Goal: Task Accomplishment & Management: Manage account settings

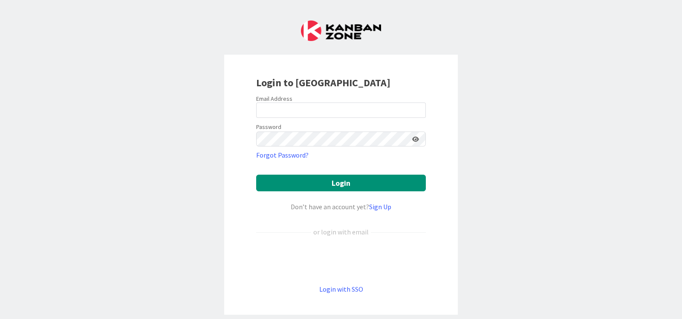
click at [0, 318] on nordpass-portal at bounding box center [0, 319] width 0 height 0
type input "[EMAIL_ADDRESS][DOMAIN_NAME]"
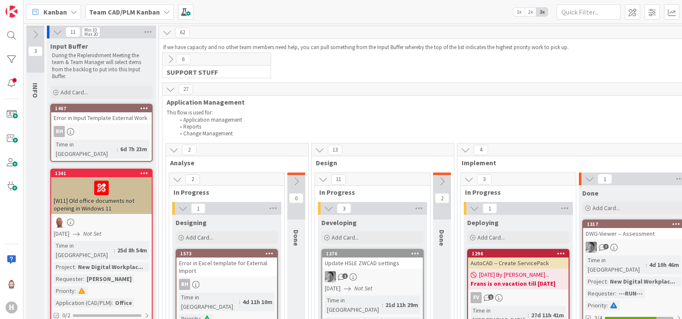
click at [164, 12] on icon at bounding box center [166, 12] width 7 height 7
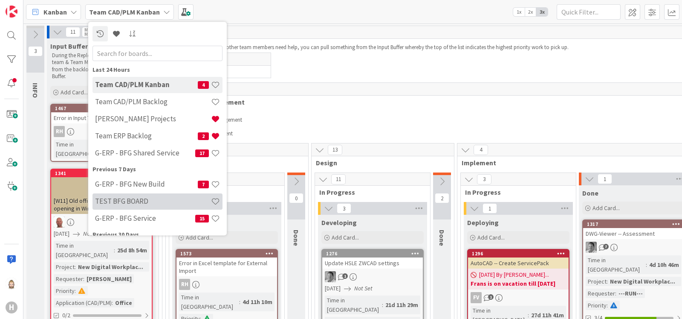
click at [128, 207] on div "TEST BFG BOARD" at bounding box center [158, 201] width 130 height 16
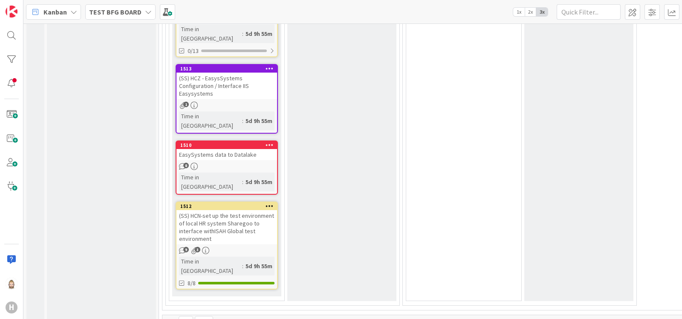
scroll to position [1562, 0]
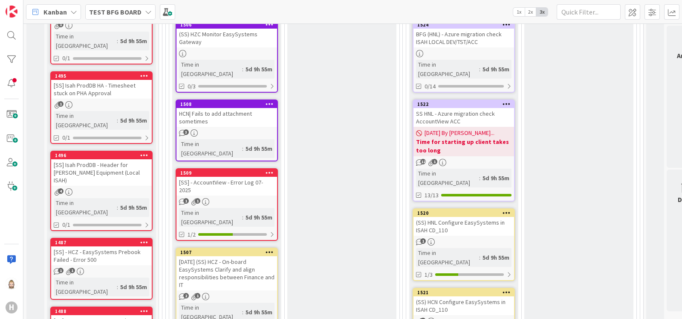
scroll to position [0, 0]
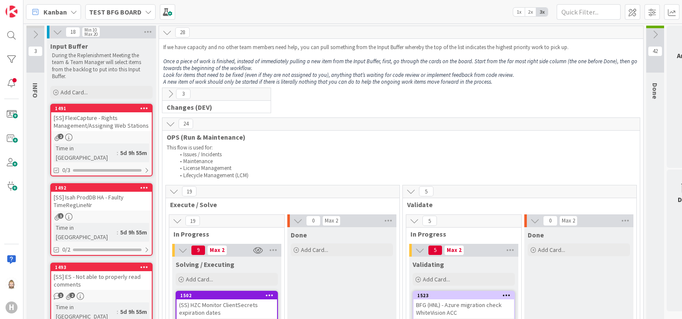
click at [169, 122] on icon at bounding box center [170, 123] width 9 height 9
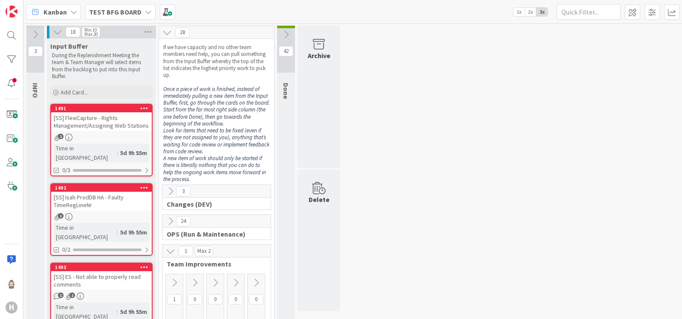
click at [58, 32] on icon at bounding box center [57, 31] width 9 height 9
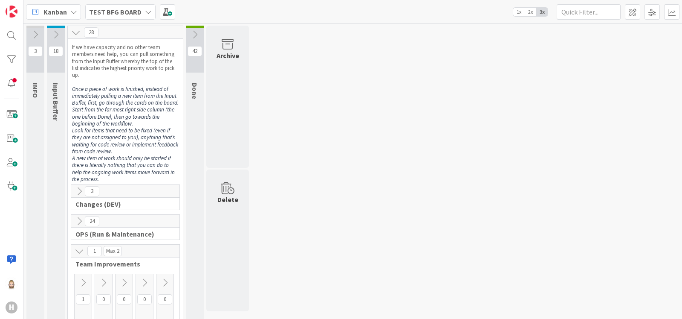
click at [80, 189] on icon at bounding box center [79, 190] width 9 height 9
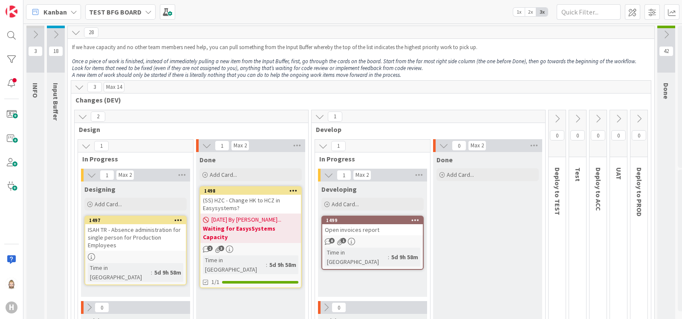
click at [83, 118] on icon at bounding box center [82, 116] width 9 height 9
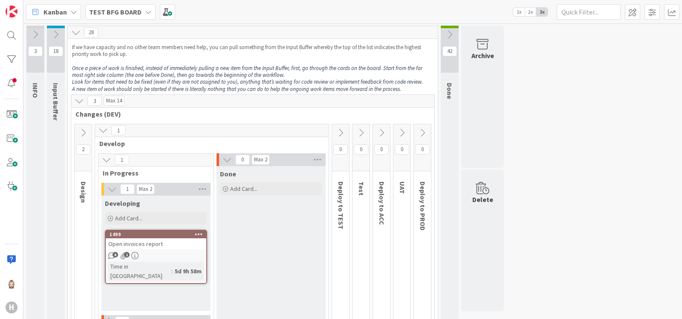
click at [105, 130] on icon at bounding box center [102, 129] width 9 height 9
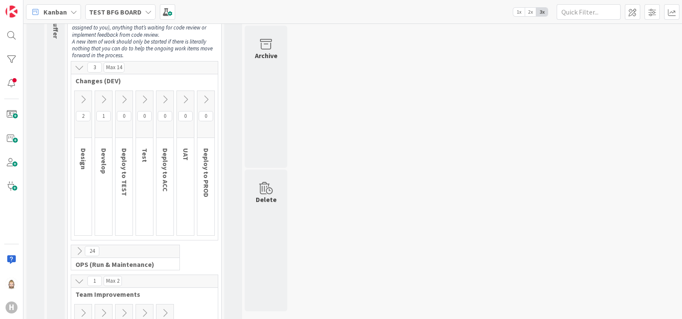
scroll to position [132, 0]
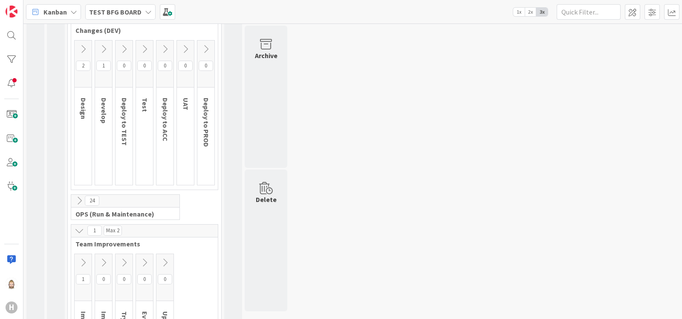
click at [81, 197] on icon at bounding box center [79, 200] width 9 height 9
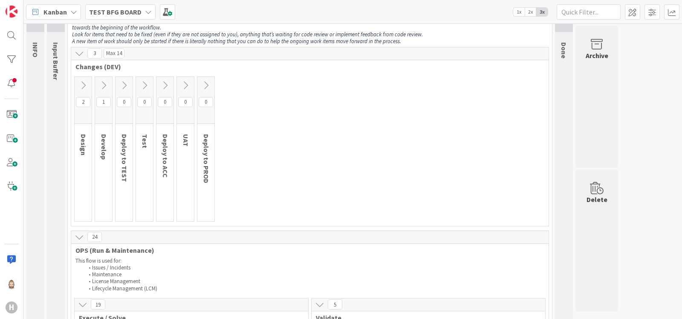
scroll to position [38, 0]
click at [78, 239] on icon at bounding box center [79, 238] width 9 height 9
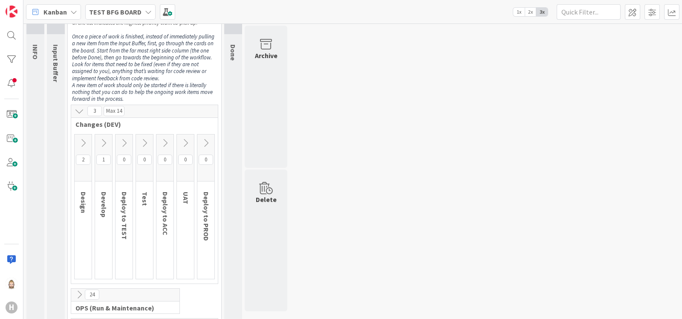
click at [233, 96] on div "42 Done" at bounding box center [233, 244] width 18 height 514
click at [634, 14] on span at bounding box center [632, 11] width 15 height 15
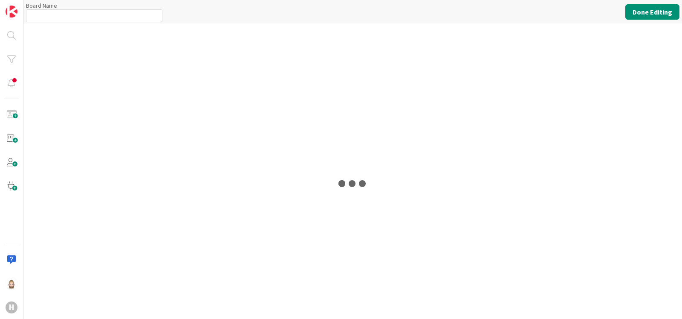
type input "TEST BFG BOARD"
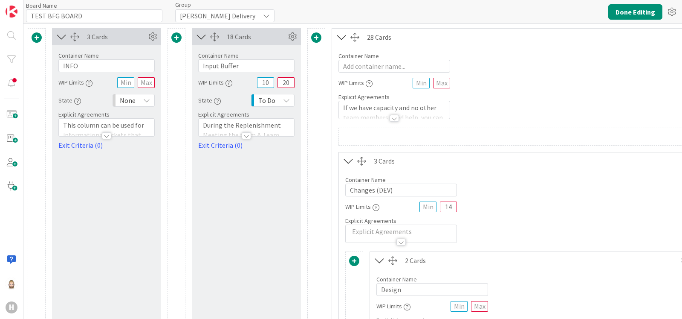
click at [201, 33] on icon at bounding box center [201, 36] width 14 height 11
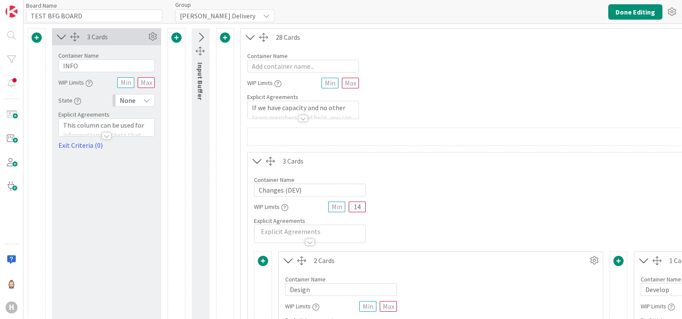
click at [61, 37] on icon at bounding box center [62, 36] width 14 height 11
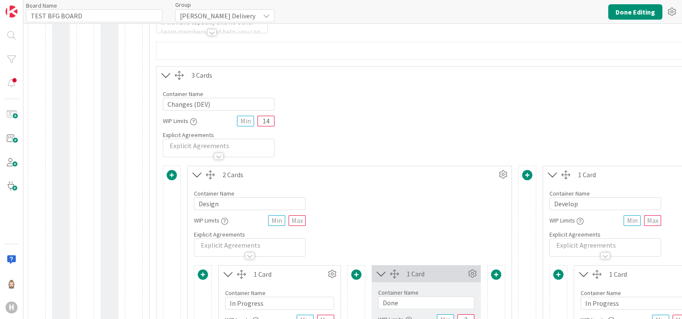
scroll to position [77, 0]
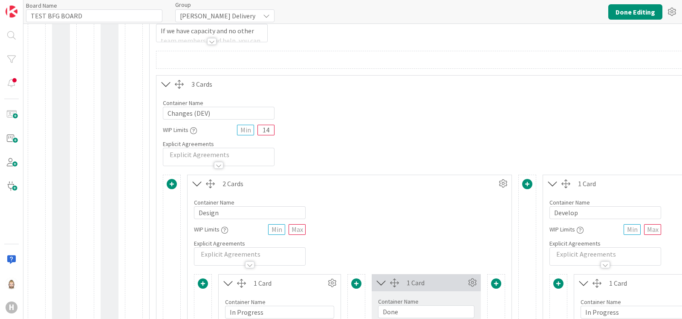
click at [196, 184] on icon at bounding box center [197, 183] width 14 height 11
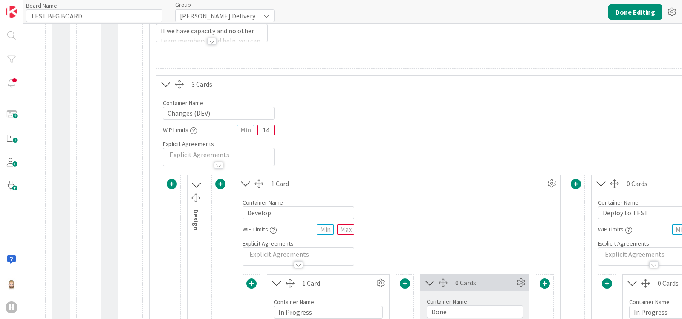
click at [243, 183] on icon at bounding box center [246, 183] width 14 height 11
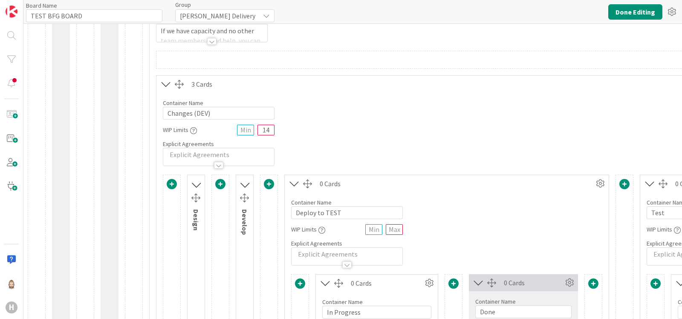
click at [292, 181] on icon at bounding box center [294, 183] width 14 height 11
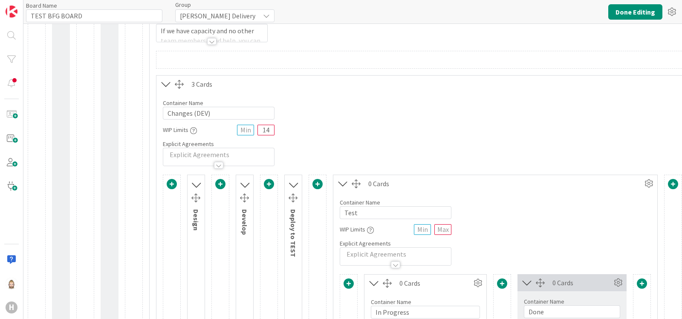
click at [341, 183] on icon at bounding box center [343, 183] width 14 height 11
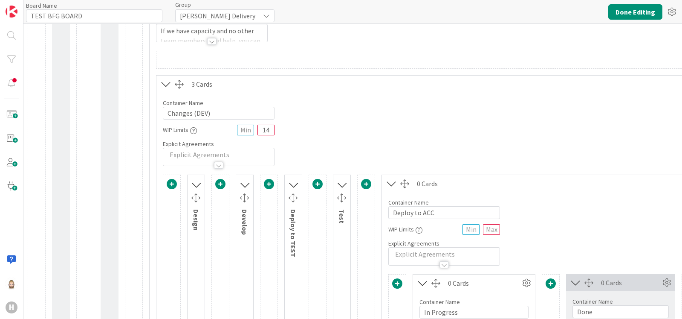
click at [389, 182] on icon at bounding box center [392, 183] width 14 height 11
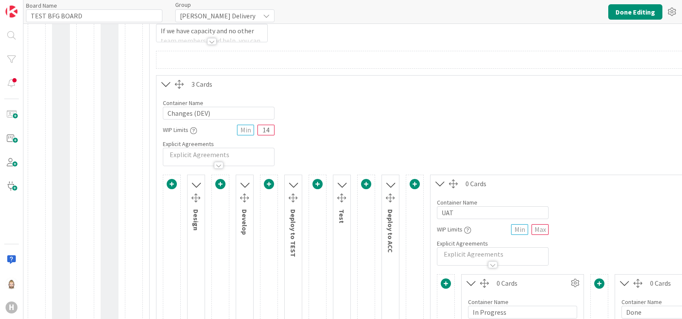
click at [439, 182] on icon at bounding box center [440, 183] width 14 height 11
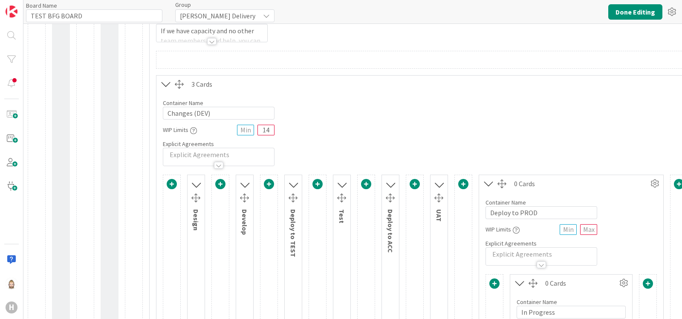
click at [487, 181] on icon at bounding box center [489, 183] width 14 height 11
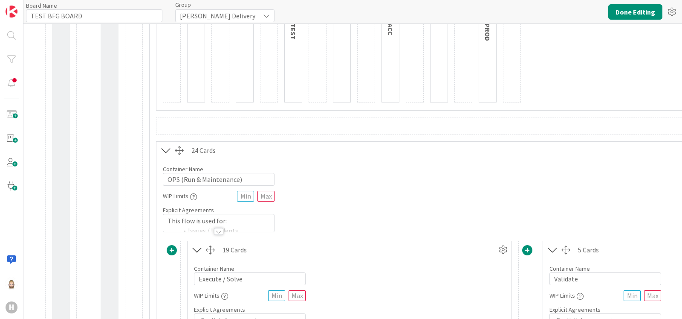
scroll to position [296, 0]
click at [166, 145] on icon at bounding box center [166, 147] width 14 height 11
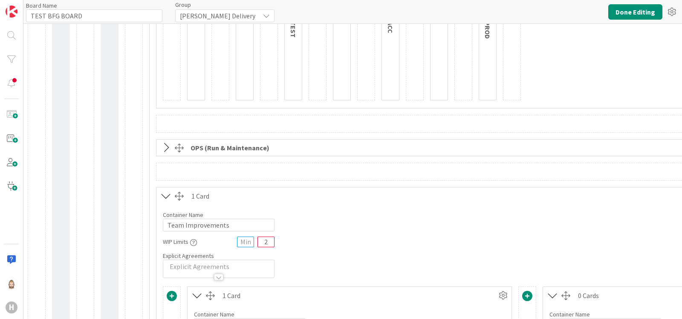
click at [165, 191] on icon at bounding box center [166, 195] width 14 height 11
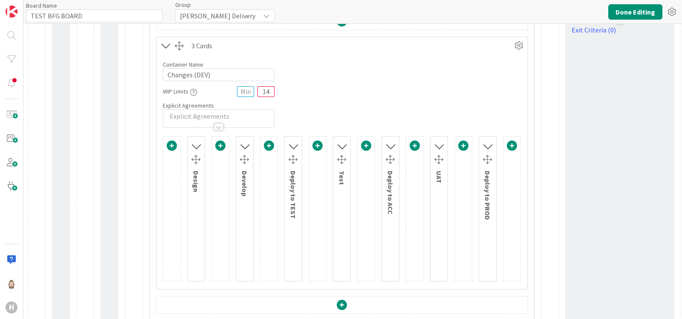
scroll to position [116, 0]
click at [521, 43] on icon at bounding box center [519, 44] width 13 height 13
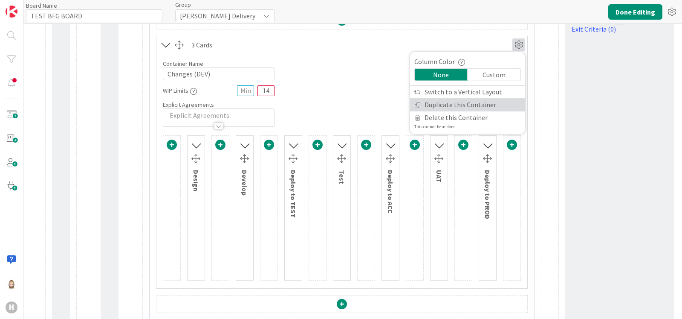
click at [457, 99] on link "Duplicate this Container" at bounding box center [467, 104] width 115 height 12
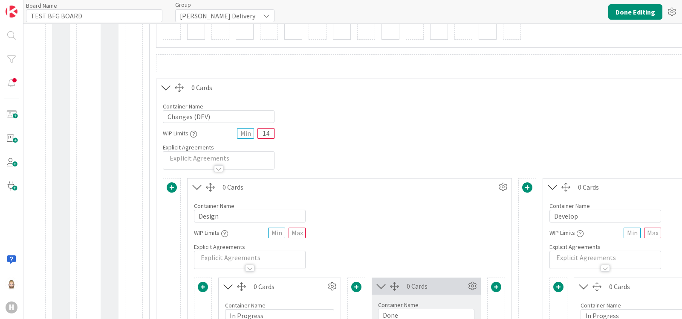
scroll to position [364, 0]
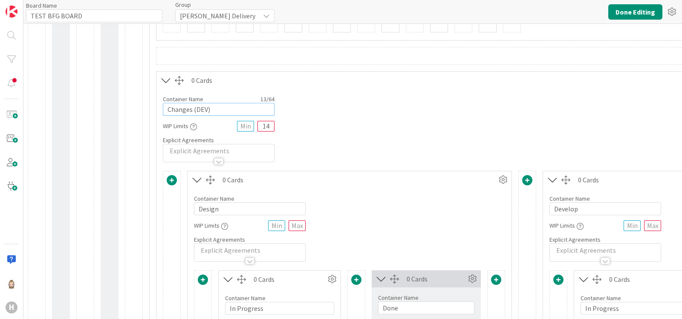
click at [243, 107] on input "Changes (DEV)" at bounding box center [219, 109] width 112 height 13
type input "ISAH"
click at [269, 125] on input "14" at bounding box center [266, 126] width 17 height 11
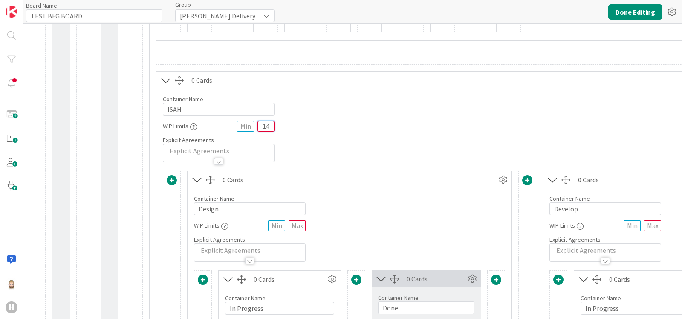
click at [269, 125] on input "14" at bounding box center [266, 126] width 17 height 11
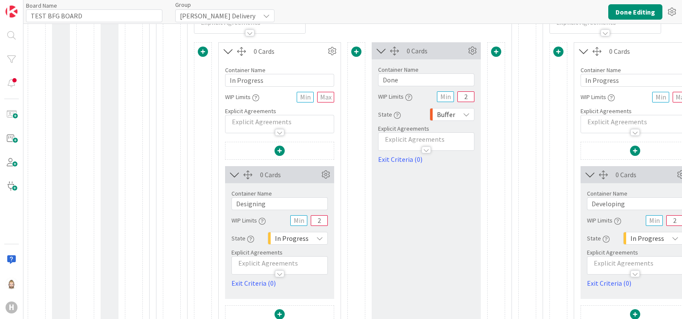
scroll to position [631, 0]
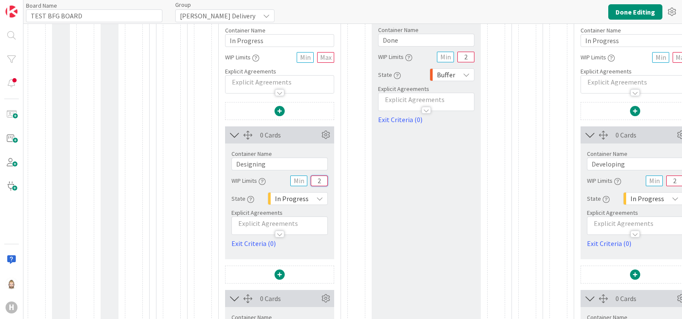
click at [320, 177] on input "2" at bounding box center [319, 180] width 17 height 11
click at [467, 55] on input "2" at bounding box center [466, 57] width 17 height 11
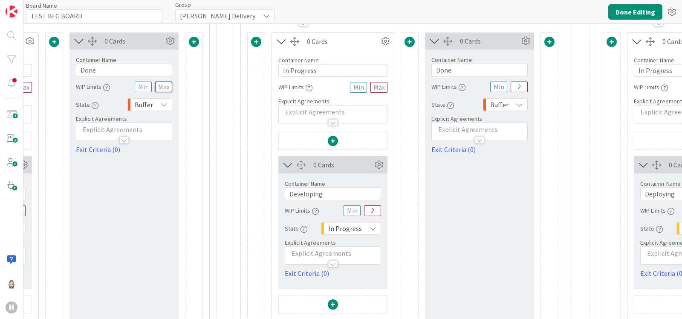
scroll to position [601, 310]
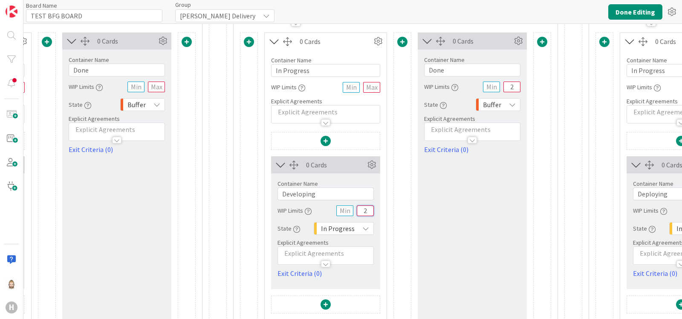
click at [367, 206] on input "2" at bounding box center [365, 210] width 17 height 11
click at [511, 84] on input "2" at bounding box center [512, 86] width 17 height 11
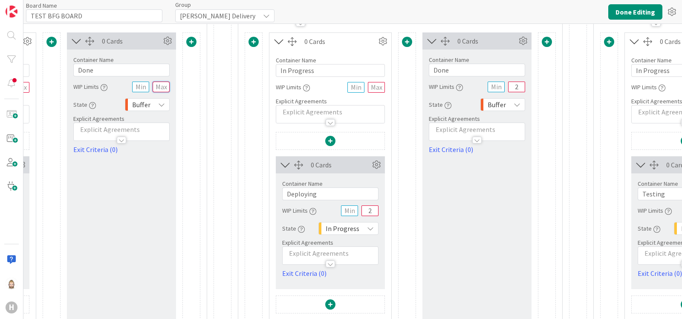
scroll to position [601, 674]
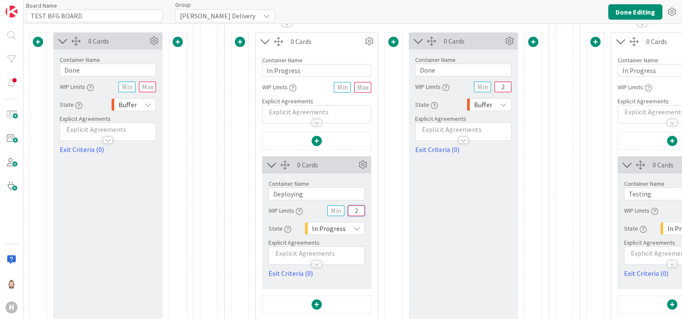
click at [356, 210] on input "2" at bounding box center [356, 210] width 17 height 11
click at [503, 86] on input "2" at bounding box center [503, 86] width 17 height 11
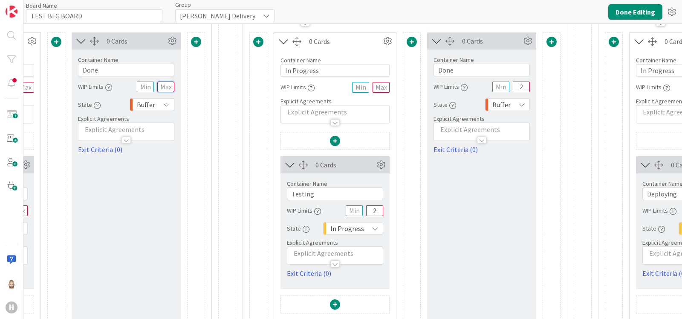
scroll to position [601, 1019]
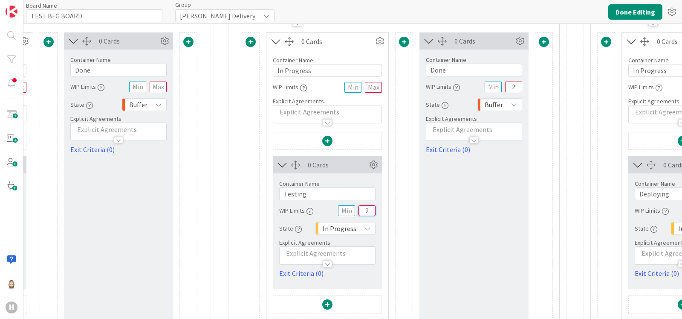
click at [368, 207] on input "2" at bounding box center [367, 210] width 17 height 11
click at [518, 84] on input "2" at bounding box center [513, 86] width 17 height 11
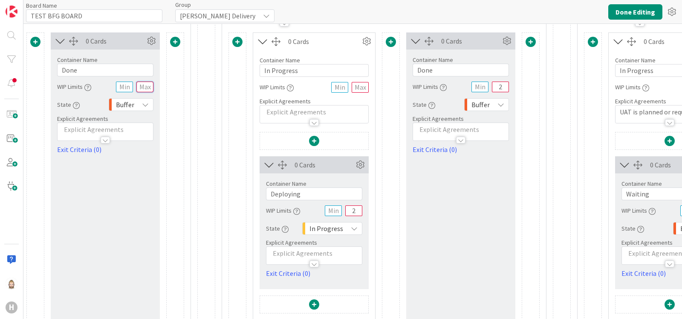
scroll to position [601, 1400]
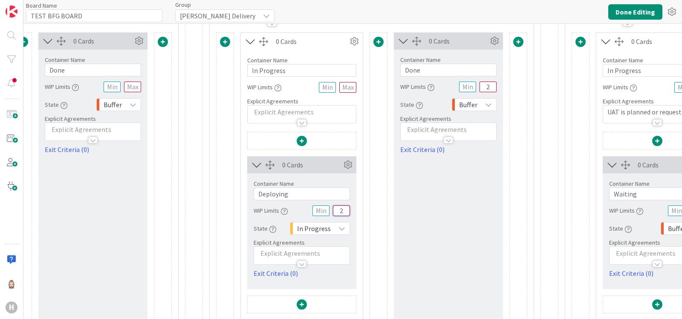
click at [340, 208] on input "2" at bounding box center [341, 210] width 17 height 11
click at [485, 85] on input "2" at bounding box center [488, 86] width 17 height 11
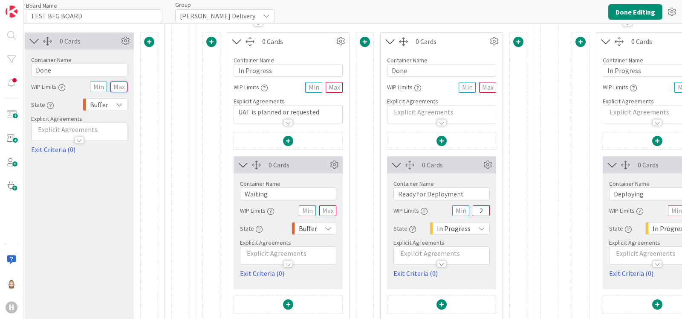
scroll to position [601, 1776]
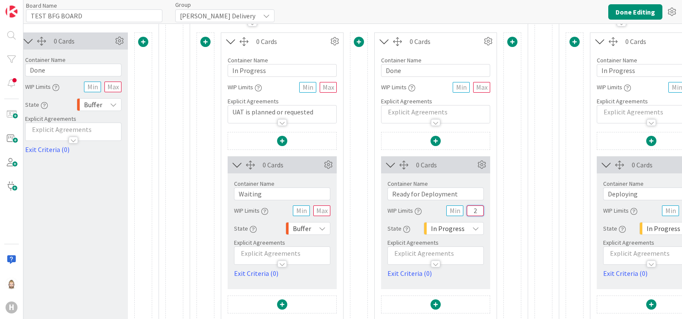
click at [471, 211] on input "2" at bounding box center [475, 210] width 17 height 11
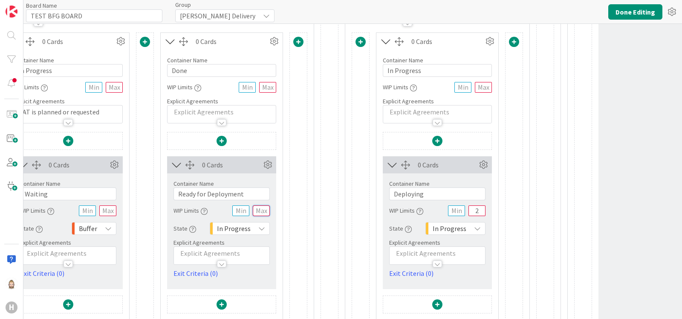
scroll to position [601, 2049]
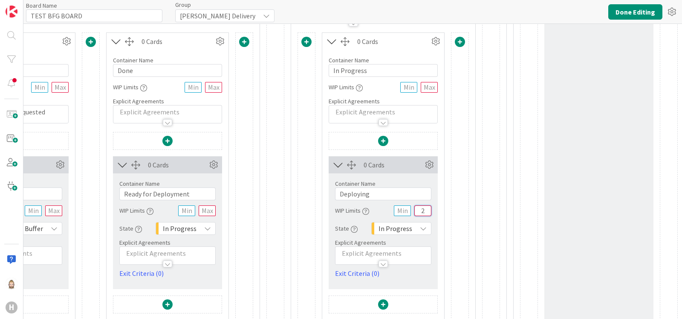
click at [418, 207] on input "2" at bounding box center [422, 210] width 17 height 11
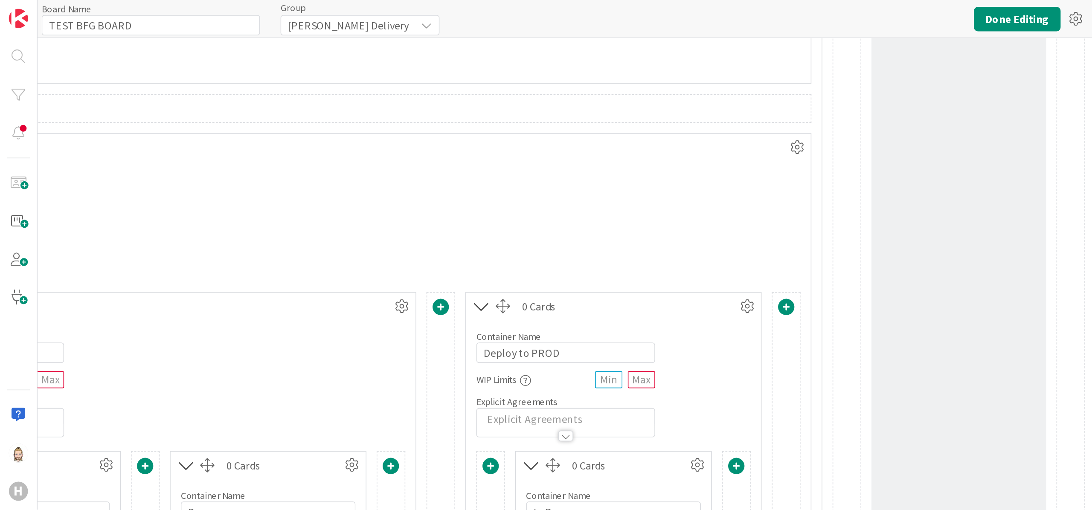
scroll to position [350, 2049]
click at [492, 95] on icon at bounding box center [498, 93] width 13 height 13
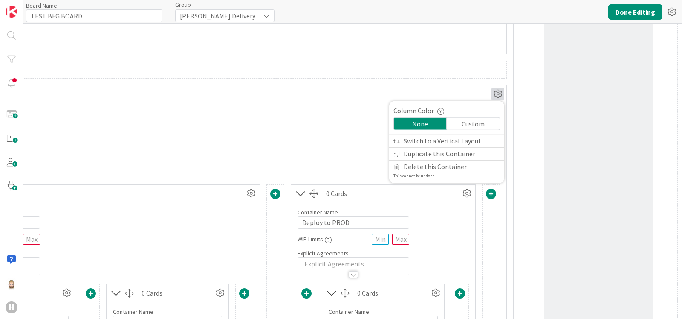
click at [437, 109] on icon "button" at bounding box center [440, 110] width 7 height 7
click at [449, 108] on div "Column Color Column Color Display a background color for the column that matche…" at bounding box center [447, 110] width 107 height 10
click at [456, 120] on div "Custom" at bounding box center [473, 124] width 53 height 12
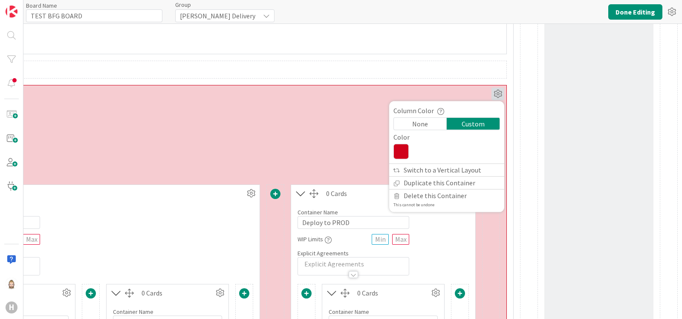
click at [395, 149] on icon at bounding box center [401, 151] width 15 height 15
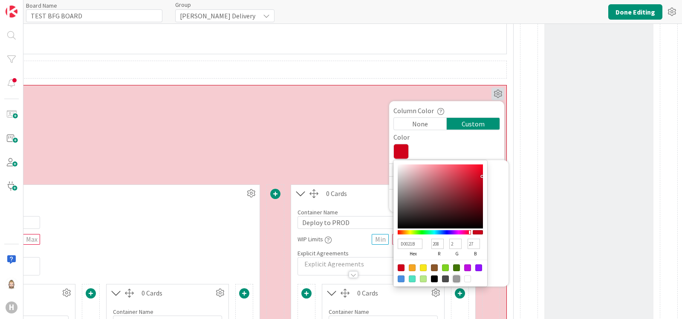
click at [453, 278] on div at bounding box center [456, 278] width 7 height 7
type input "9B9B9B"
type input "155"
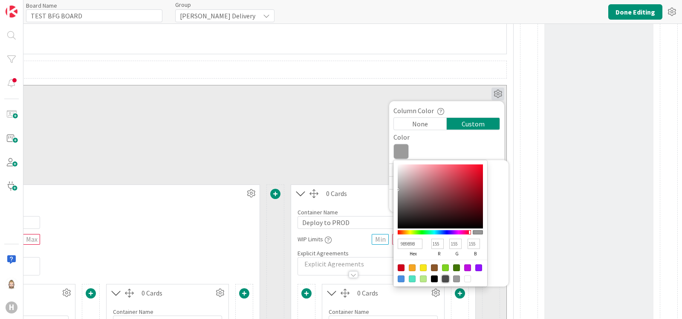
click at [442, 275] on div at bounding box center [445, 278] width 7 height 7
type input "4A4A4A"
type input "74"
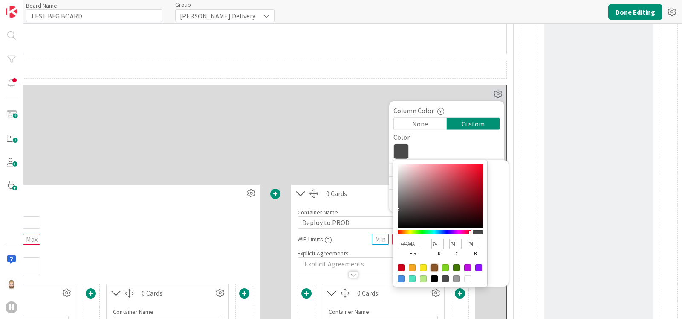
click at [431, 266] on div at bounding box center [434, 267] width 7 height 7
type input "8B572A"
type input "139"
type input "87"
type input "42"
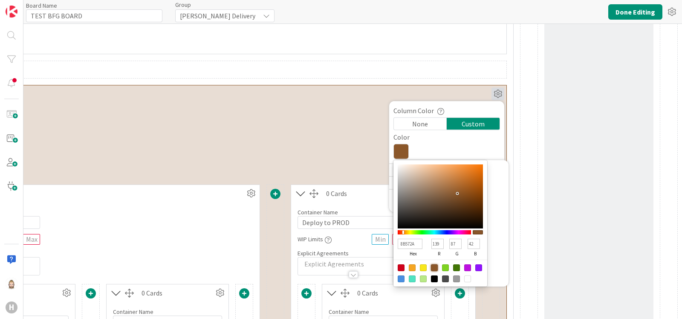
type input "9A4F0E"
type input "154"
type input "79"
type input "14"
click at [467, 188] on div at bounding box center [440, 196] width 85 height 64
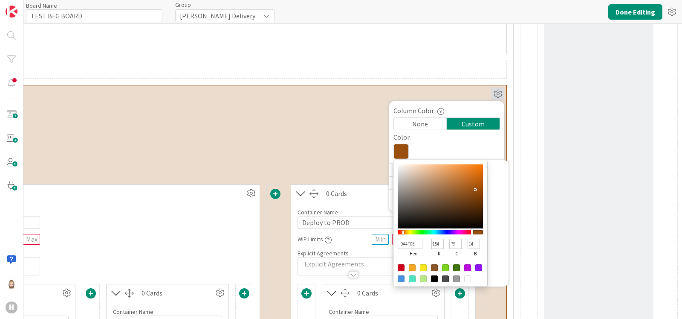
type input "B25809"
type input "178"
type input "88"
type input "9"
click at [471, 182] on div at bounding box center [440, 196] width 85 height 64
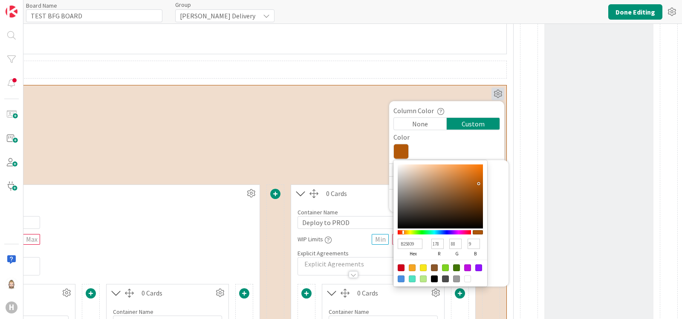
click at [485, 185] on div "B25809 hex 178 r 88 g 9 b 100 a" at bounding box center [451, 223] width 115 height 126
click at [455, 144] on div at bounding box center [447, 151] width 107 height 15
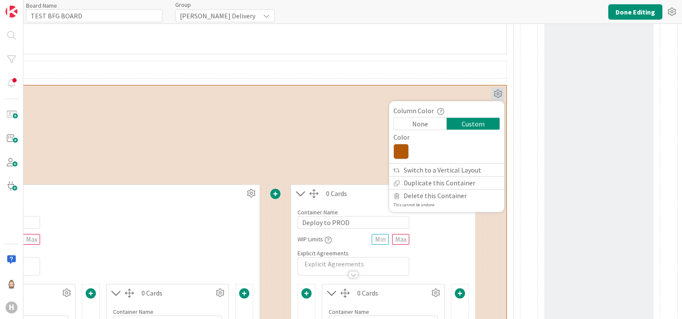
click at [394, 148] on icon at bounding box center [401, 151] width 15 height 15
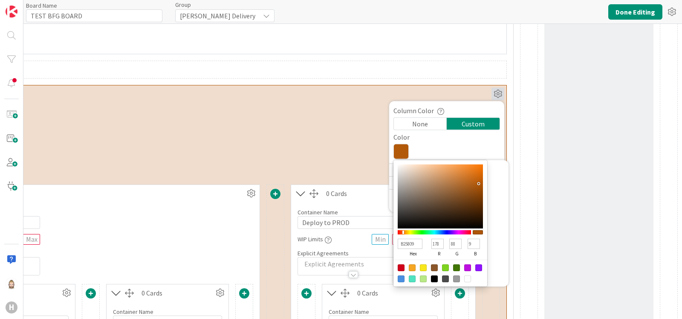
type input "381C04"
type input "56"
type input "28"
type input "4"
click at [469, 213] on div at bounding box center [440, 196] width 85 height 64
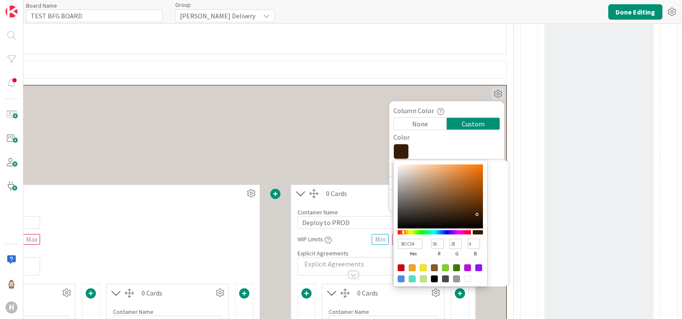
type input "673408"
type input "103"
type input "52"
type input "8"
click at [468, 201] on div at bounding box center [440, 196] width 85 height 64
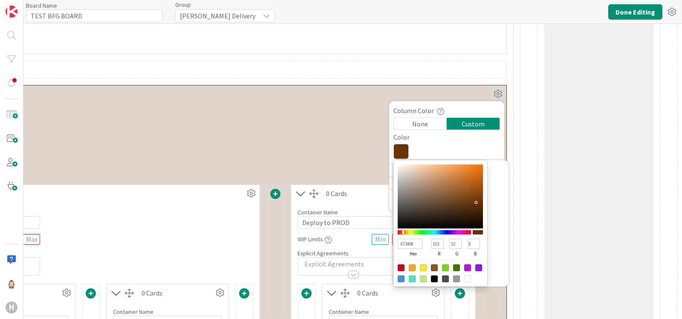
type input "6B3303"
type input "107"
type input "51"
type input "3"
click at [472, 200] on div at bounding box center [440, 196] width 85 height 64
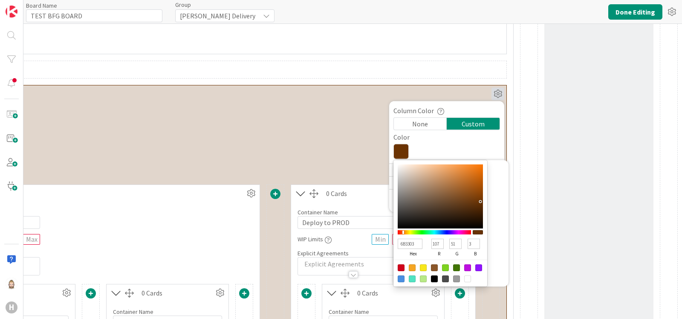
type input "F37408"
type input "243"
type input "116"
type input "8"
click at [472, 166] on div at bounding box center [440, 196] width 85 height 64
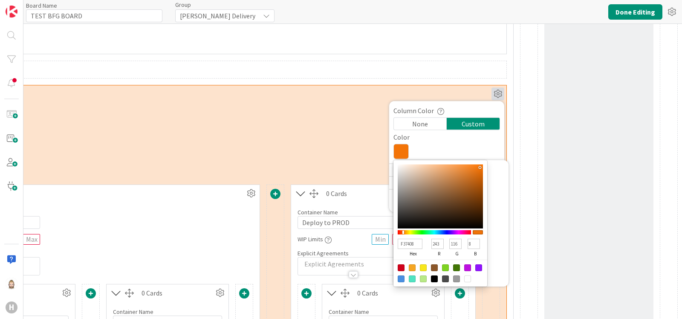
type input "E37416"
type input "227"
type input "22"
click at [467, 170] on div at bounding box center [440, 196] width 85 height 64
type input "B05A11"
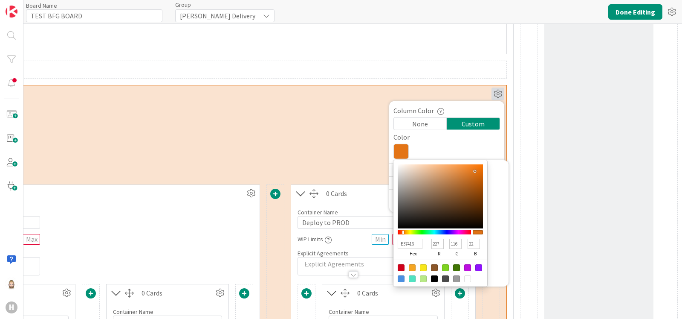
type input "176"
type input "90"
type input "17"
click at [467, 183] on div at bounding box center [440, 196] width 85 height 64
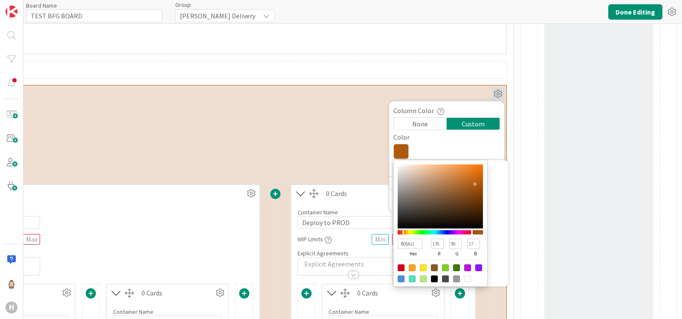
type input "894811"
type input "137"
type input "72"
click at [465, 193] on div at bounding box center [440, 196] width 85 height 64
click at [475, 268] on div at bounding box center [478, 267] width 7 height 7
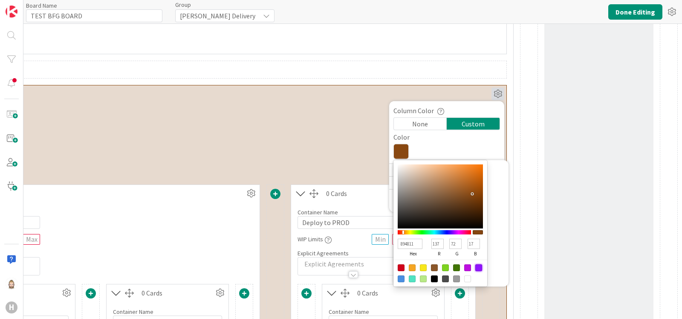
type input "9013FE"
type input "144"
type input "19"
type input "254"
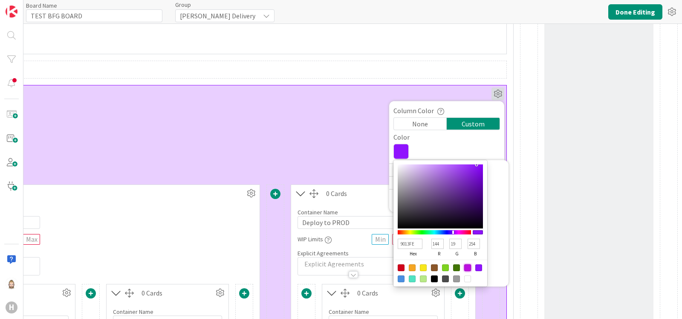
click at [464, 267] on div at bounding box center [467, 267] width 7 height 7
type input "BD10E0"
type input "189"
type input "16"
type input "224"
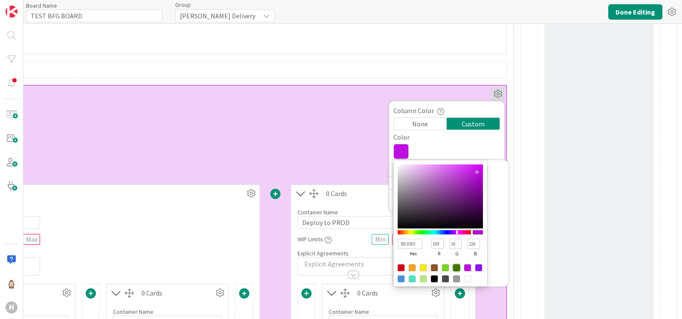
click at [453, 265] on div at bounding box center [456, 267] width 7 height 7
type input "417505"
type input "65"
type input "117"
type input "5"
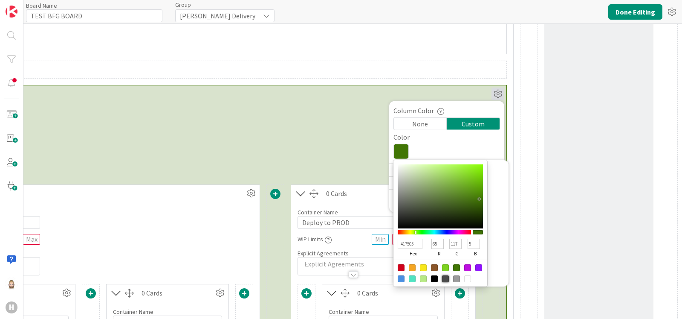
click at [442, 275] on div at bounding box center [445, 278] width 7 height 7
type input "4A4A4A"
type input "74"
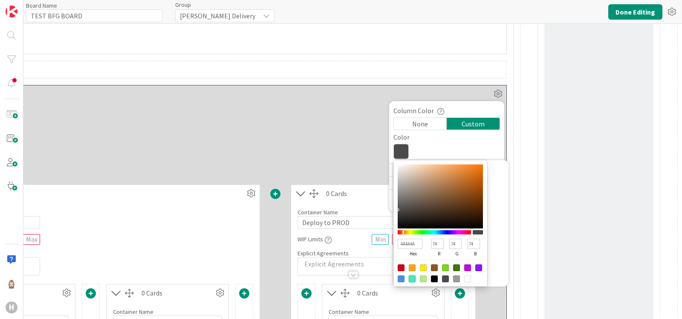
click at [409, 276] on div at bounding box center [412, 278] width 7 height 7
type input "50E3C2"
type input "80"
type input "227"
type input "194"
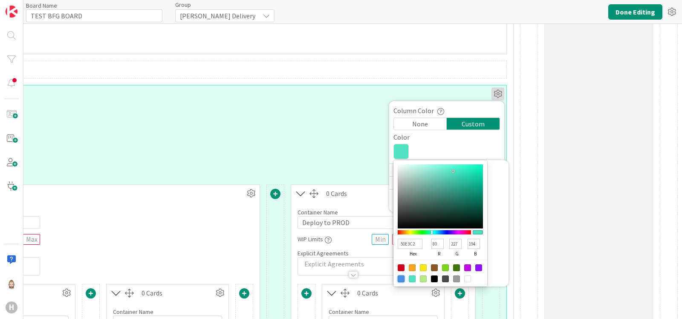
click at [398, 276] on div at bounding box center [401, 278] width 7 height 7
type input "4A90E2"
type input "74"
type input "144"
type input "226"
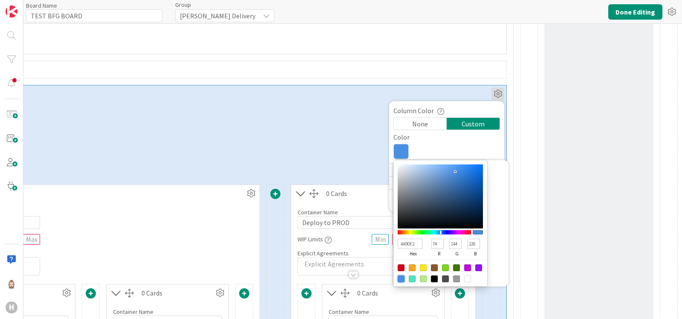
type input "0C4A93"
type input "12"
type input "74"
type input "147"
click at [468, 190] on div at bounding box center [440, 196] width 85 height 64
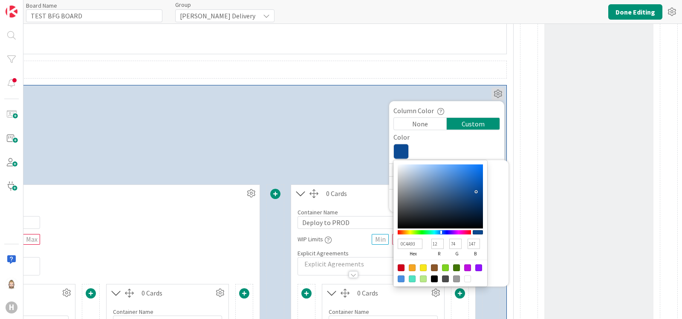
type input "1672DE"
type input "22"
type input "114"
type input "222"
click at [467, 171] on div at bounding box center [440, 196] width 85 height 64
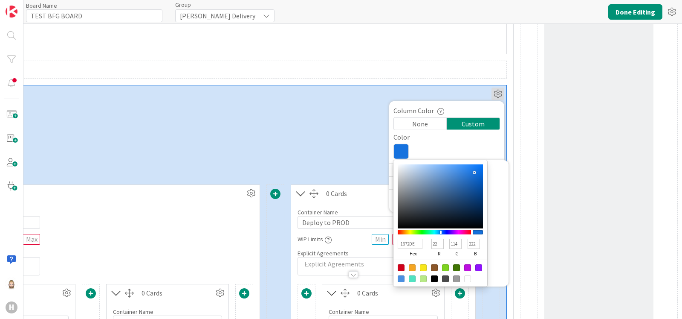
type input "1E6FCD"
type input "30"
type input "111"
type input "205"
click at [463, 176] on div at bounding box center [440, 196] width 85 height 64
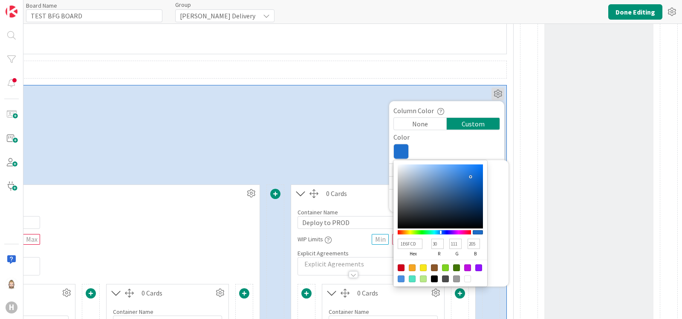
click at [472, 145] on div at bounding box center [447, 151] width 107 height 15
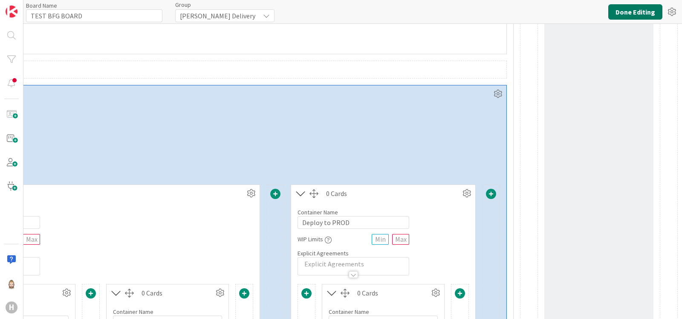
click at [637, 11] on button "Done Editing" at bounding box center [635, 11] width 54 height 15
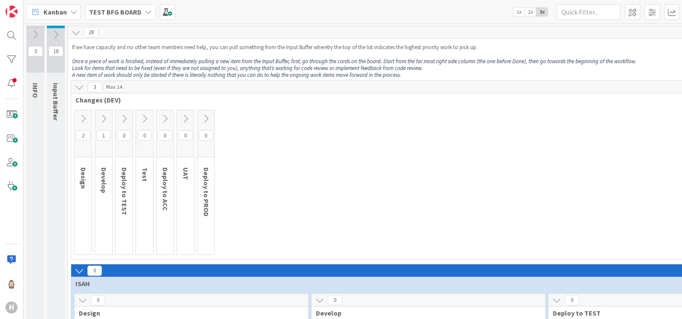
click at [78, 269] on icon at bounding box center [79, 270] width 9 height 9
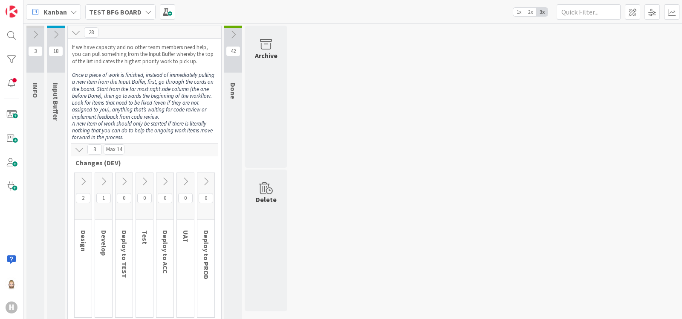
click at [78, 151] on icon at bounding box center [79, 149] width 9 height 9
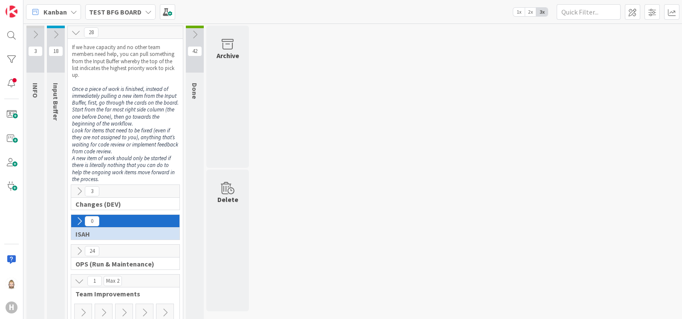
click at [78, 278] on icon at bounding box center [79, 280] width 9 height 9
click at [78, 218] on icon at bounding box center [79, 220] width 9 height 9
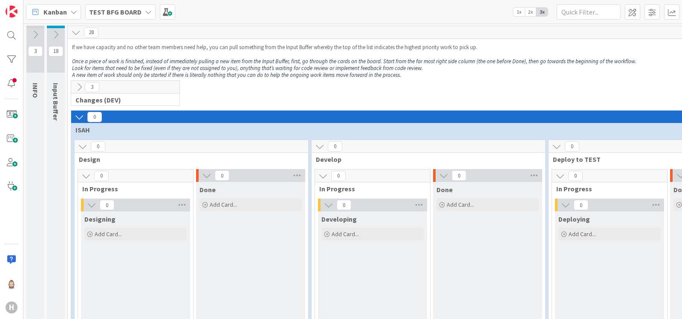
click at [79, 87] on icon at bounding box center [79, 86] width 9 height 9
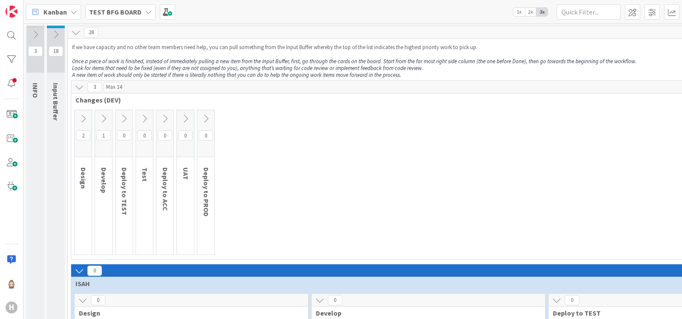
click at [81, 116] on icon at bounding box center [82, 118] width 9 height 9
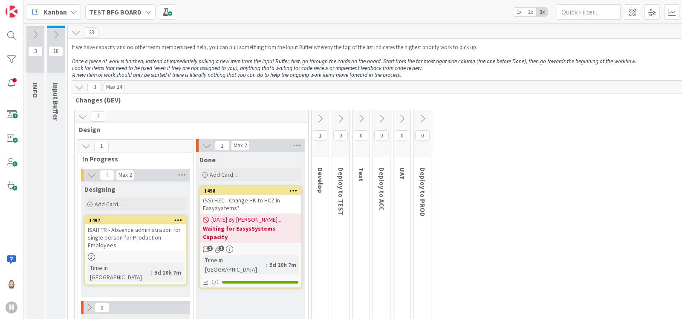
click at [317, 117] on icon at bounding box center [320, 118] width 9 height 9
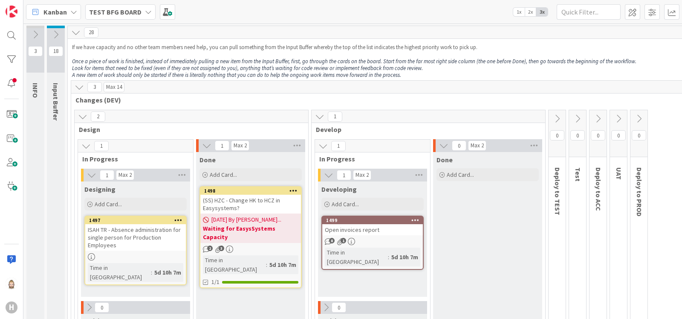
click at [551, 119] on button at bounding box center [557, 118] width 17 height 13
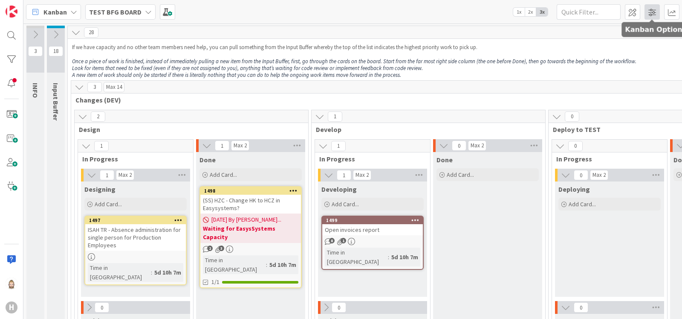
click at [654, 13] on span at bounding box center [652, 11] width 15 height 15
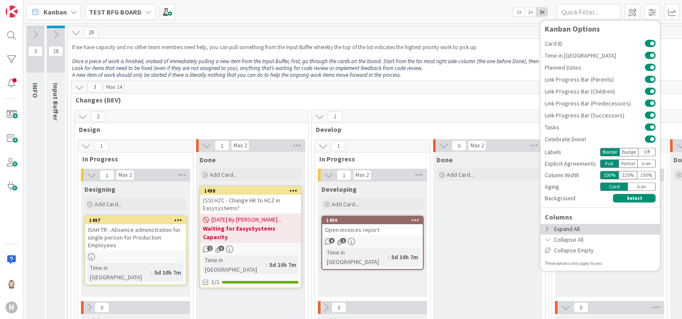
click at [574, 229] on div "Expand All" at bounding box center [600, 228] width 119 height 11
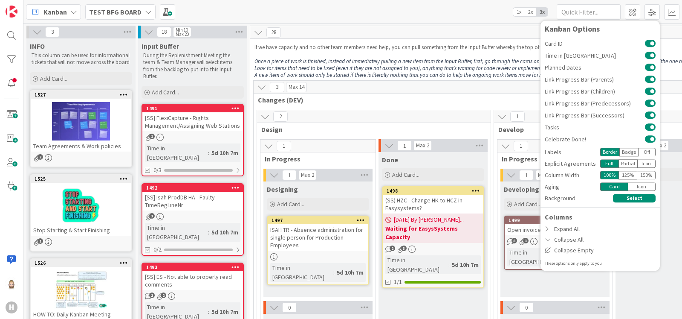
click at [393, 9] on div "Kanban TEST BFG BOARD 1x 2x 3x Kanban Options Card ID Time in Column Planned Da…" at bounding box center [352, 11] width 659 height 23
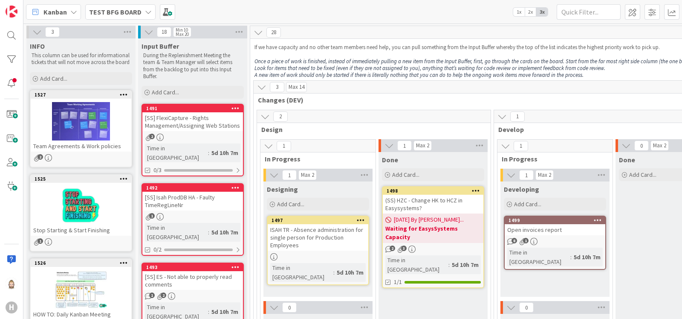
click at [531, 12] on span "2x" at bounding box center [531, 12] width 12 height 9
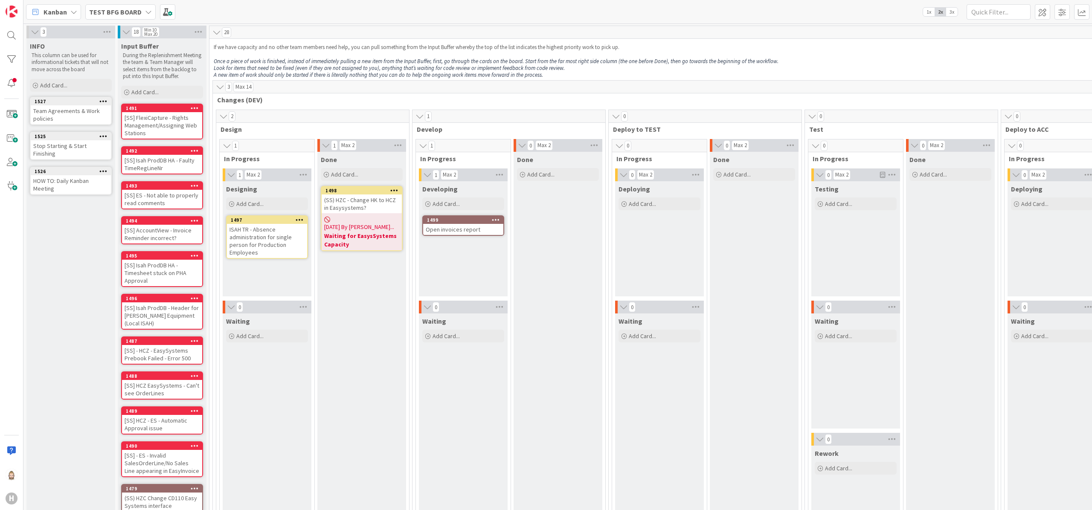
click at [35, 34] on icon at bounding box center [34, 32] width 9 height 9
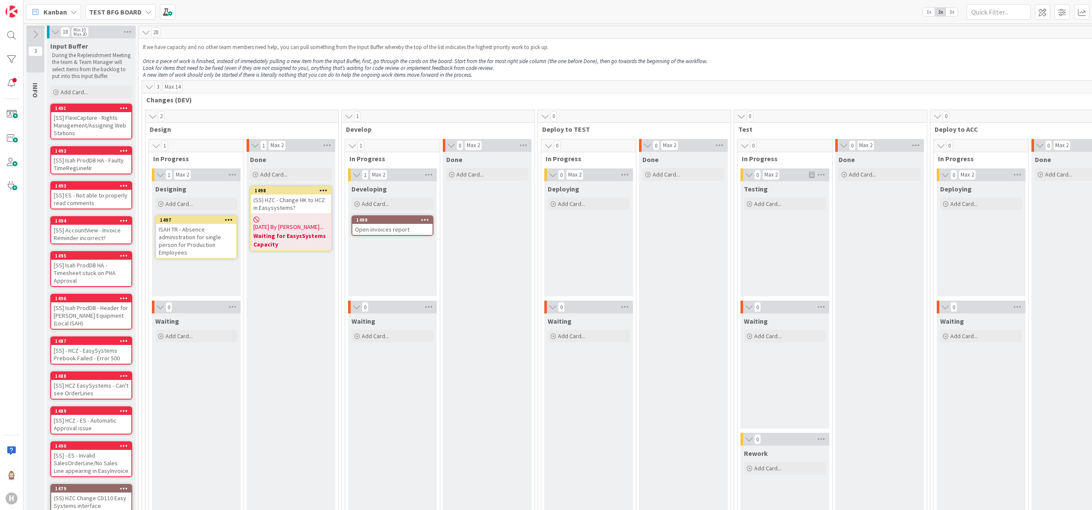
click at [53, 32] on icon at bounding box center [55, 32] width 9 height 9
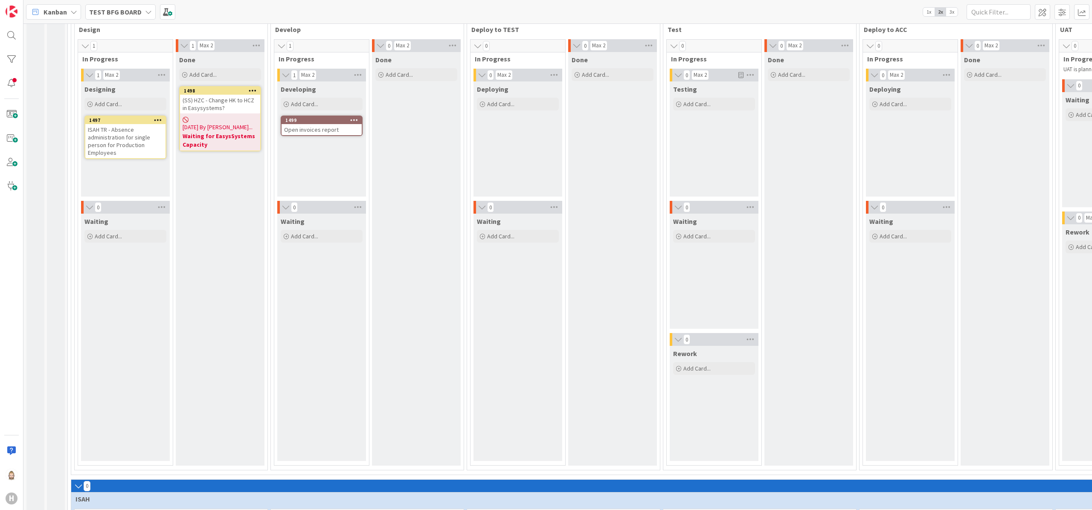
scroll to position [109, 0]
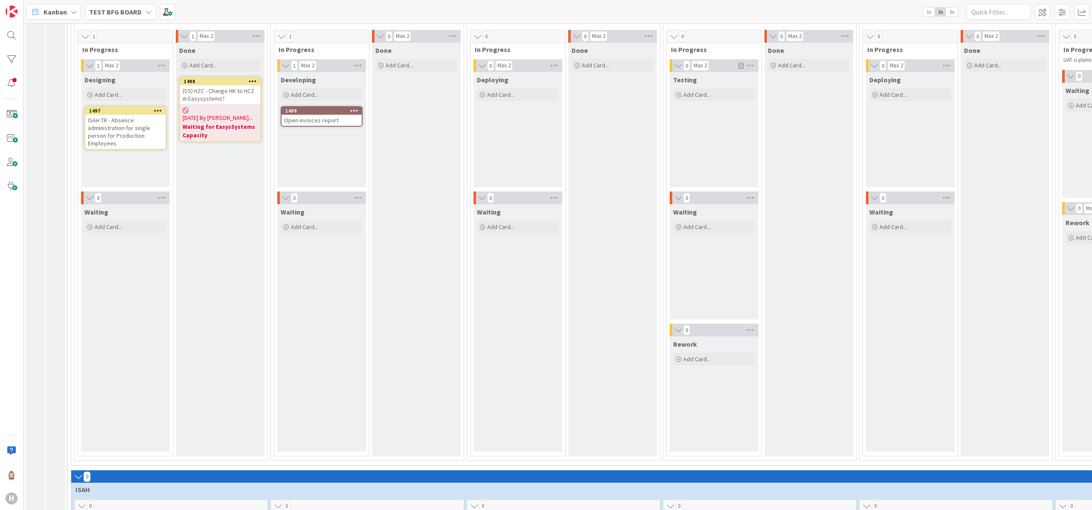
click at [316, 117] on div "Open invoices report" at bounding box center [321, 120] width 80 height 11
click at [227, 90] on div "(SS) HZC - Change HK to HCZ in Easysystems?" at bounding box center [220, 94] width 80 height 19
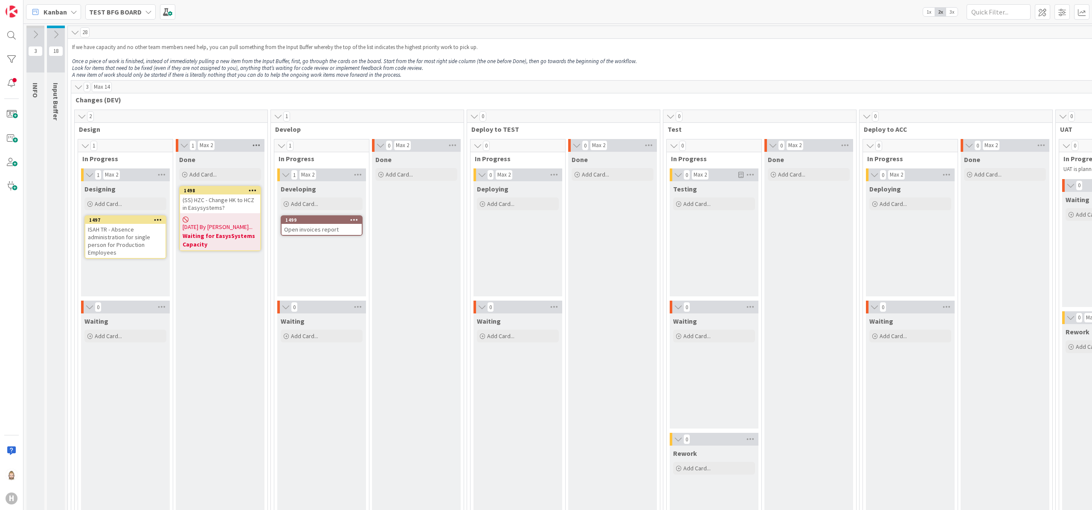
click at [259, 146] on icon at bounding box center [256, 145] width 11 height 13
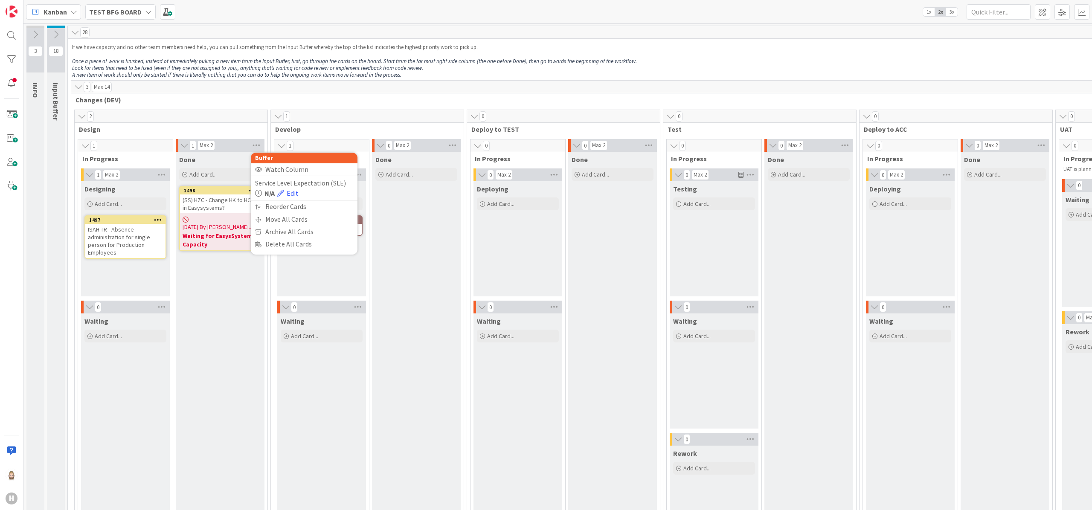
click at [396, 101] on span "Changes (DEV)" at bounding box center [713, 100] width 1277 height 9
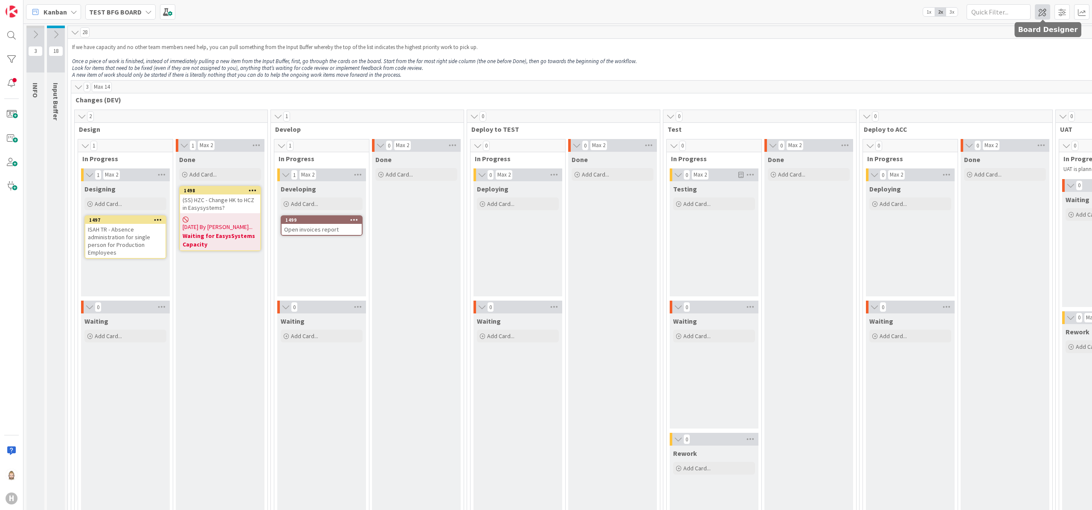
click at [682, 12] on span at bounding box center [1041, 11] width 15 height 15
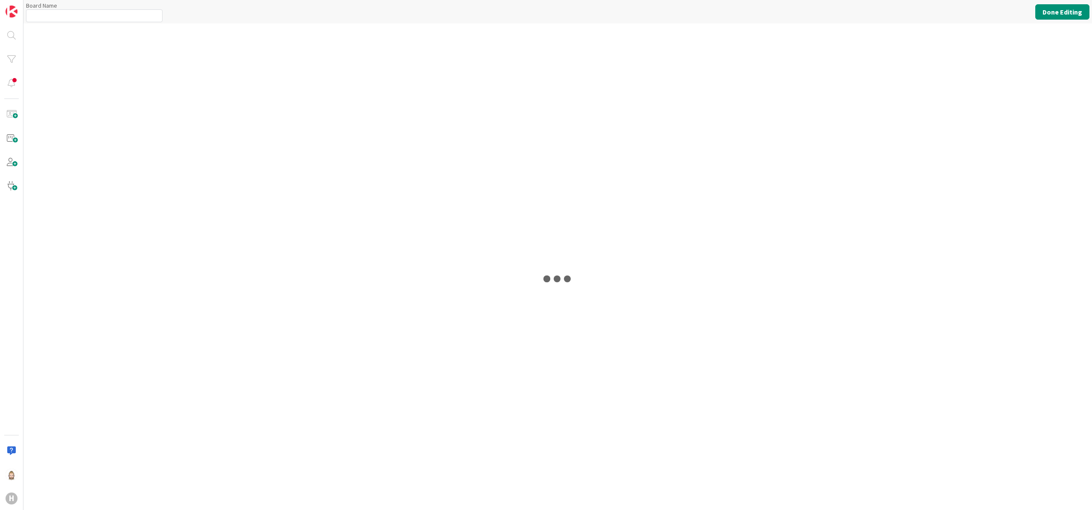
type input "TEST BFG BOARD"
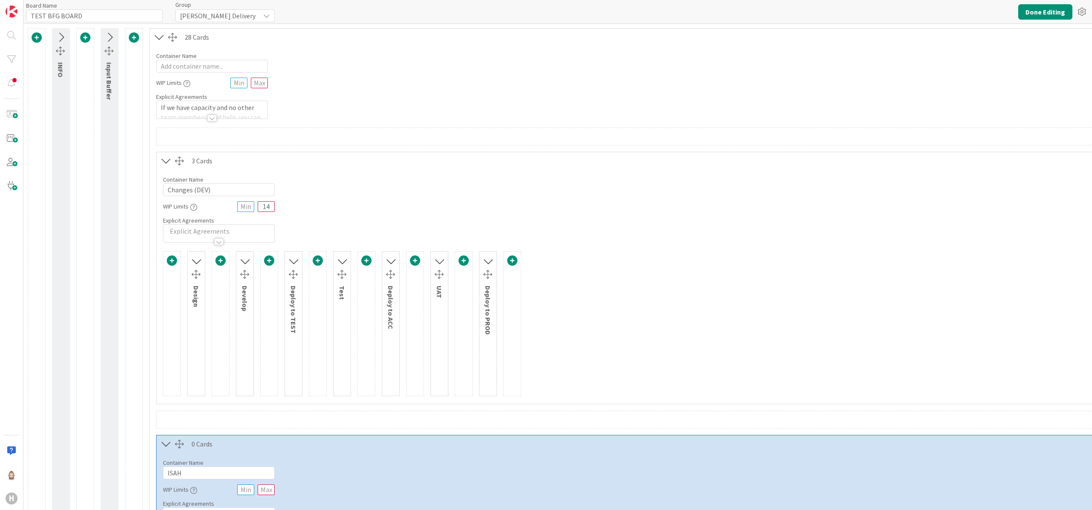
click at [194, 263] on icon at bounding box center [196, 261] width 11 height 14
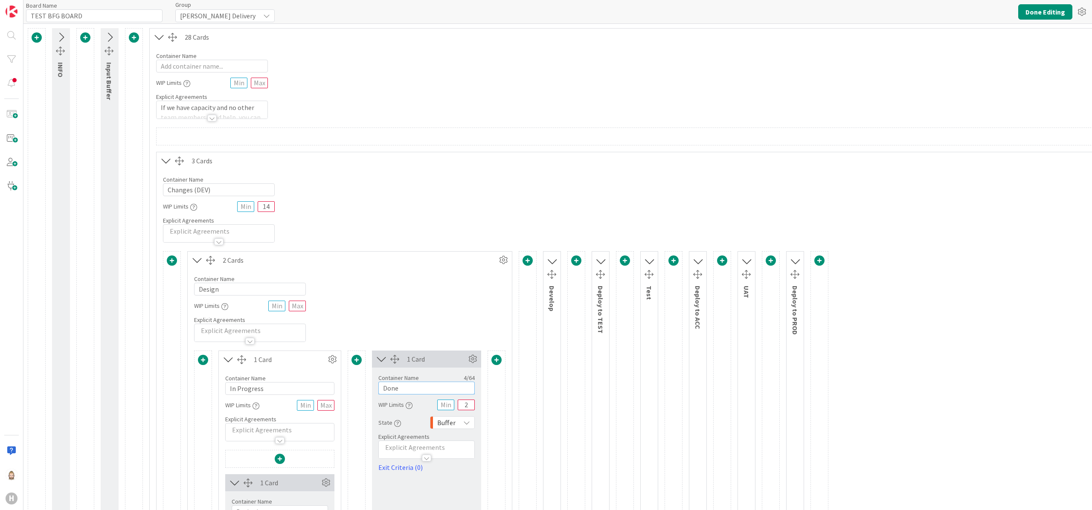
click at [420, 318] on input "Done" at bounding box center [426, 388] width 96 height 13
type input "Ready for Development"
click at [382, 318] on icon at bounding box center [381, 358] width 14 height 11
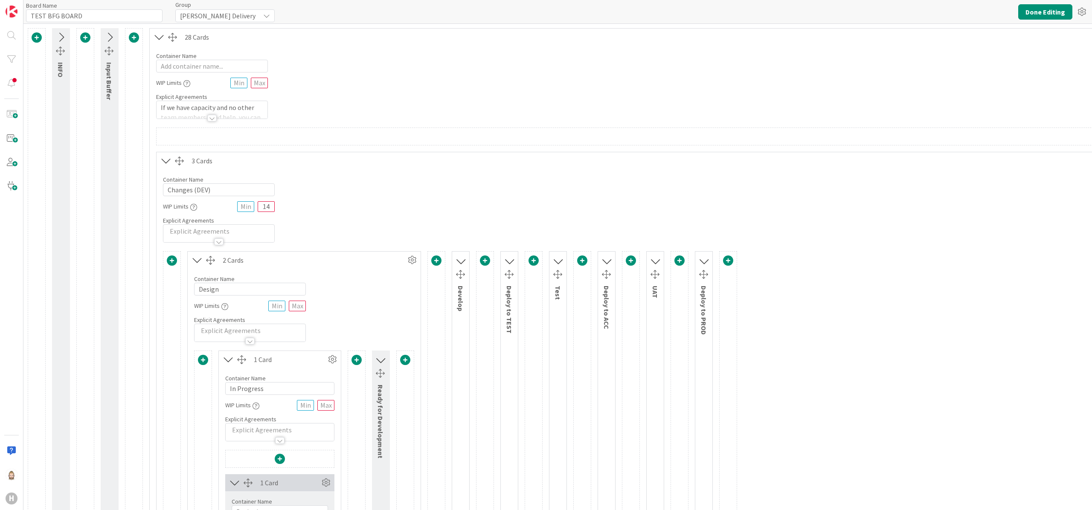
click at [458, 259] on icon at bounding box center [460, 261] width 11 height 14
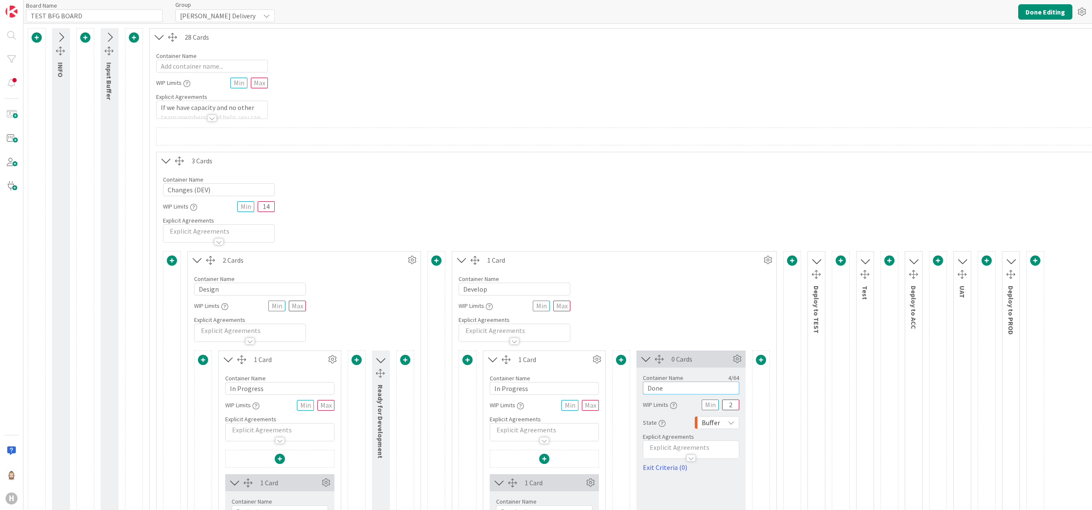
click at [682, 318] on input "Done" at bounding box center [691, 388] width 96 height 13
type input "Development Done"
click at [643, 318] on icon at bounding box center [646, 358] width 14 height 11
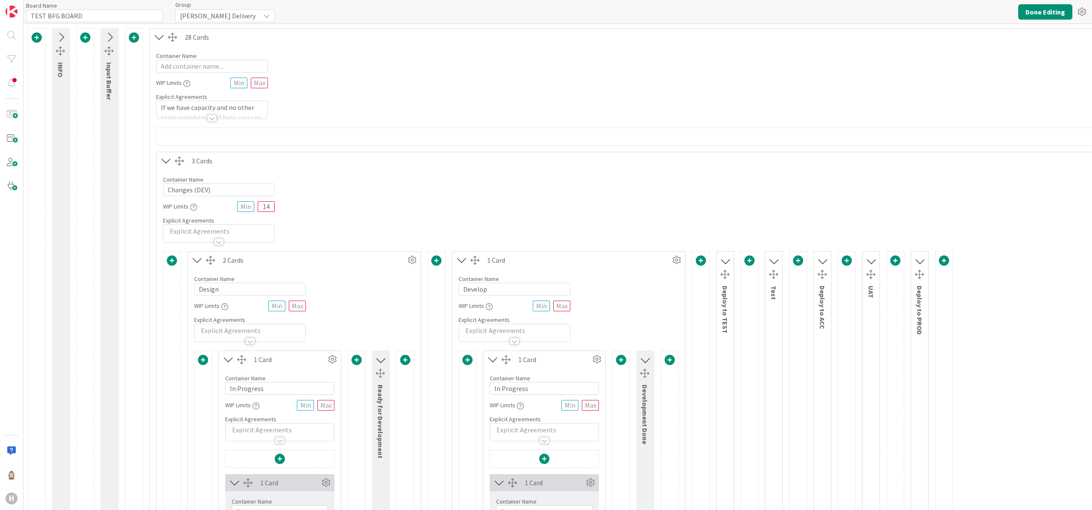
click at [682, 260] on icon at bounding box center [724, 261] width 11 height 14
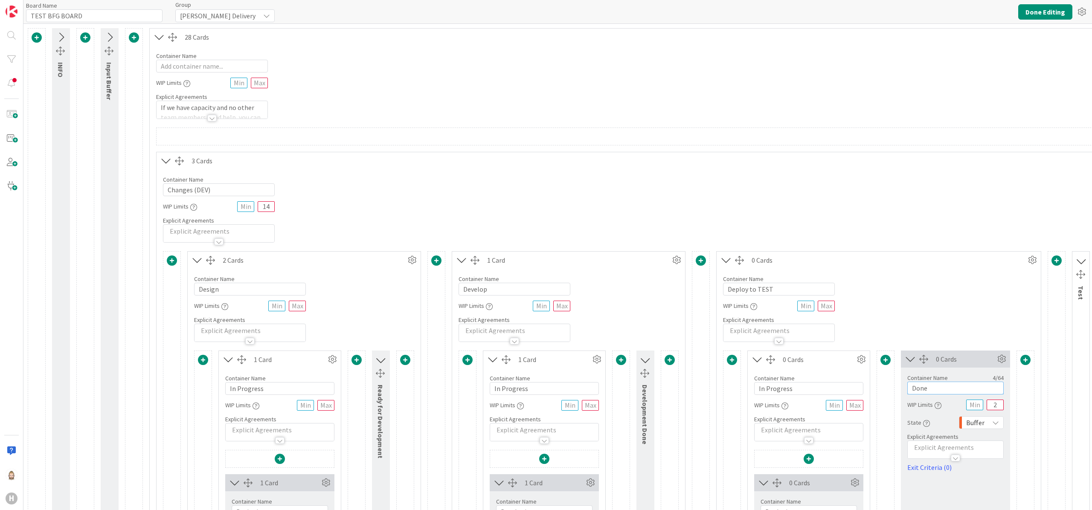
click at [682, 318] on input "Done" at bounding box center [955, 388] width 96 height 13
type input "Ready for Test"
click at [682, 318] on icon at bounding box center [910, 358] width 14 height 11
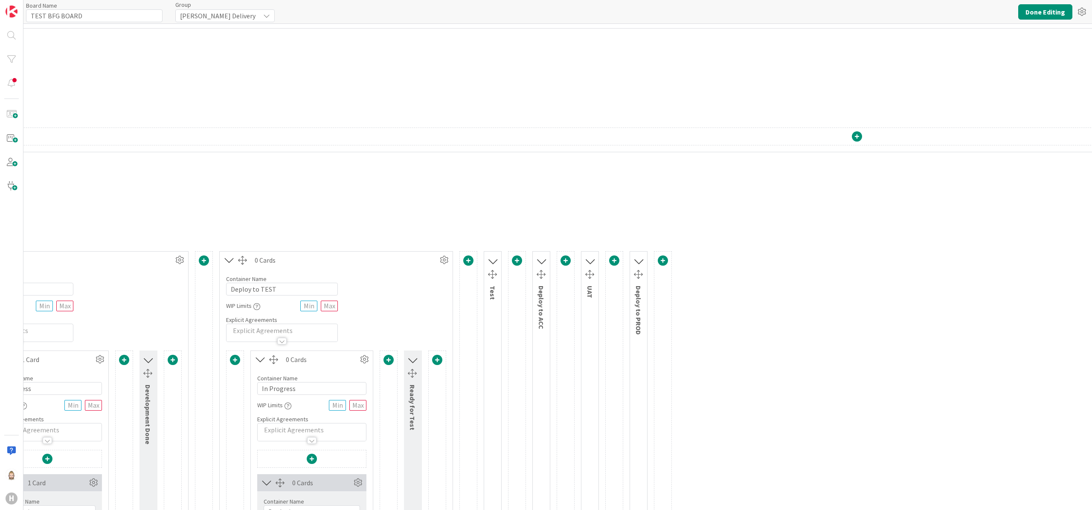
scroll to position [0, 501]
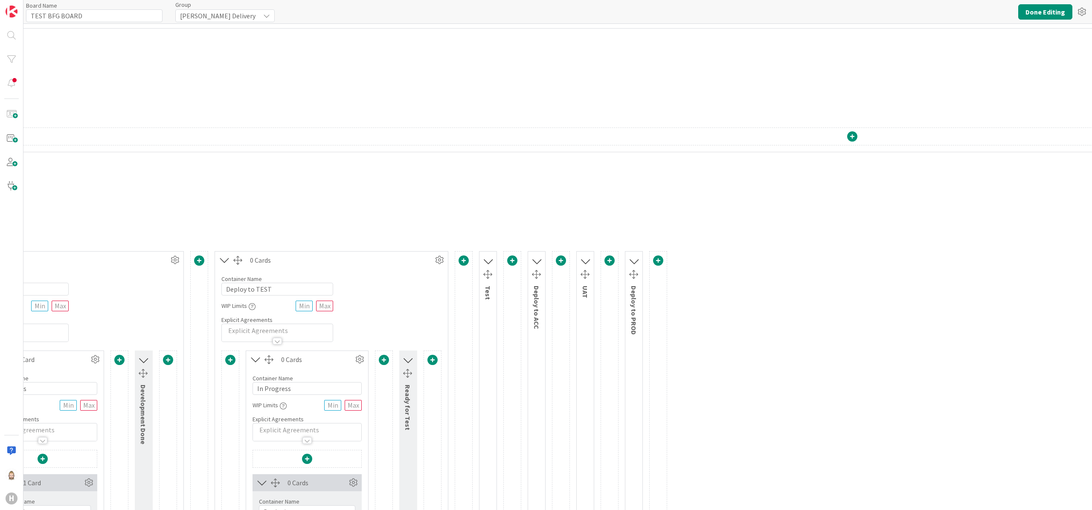
click at [492, 261] on icon at bounding box center [487, 261] width 11 height 14
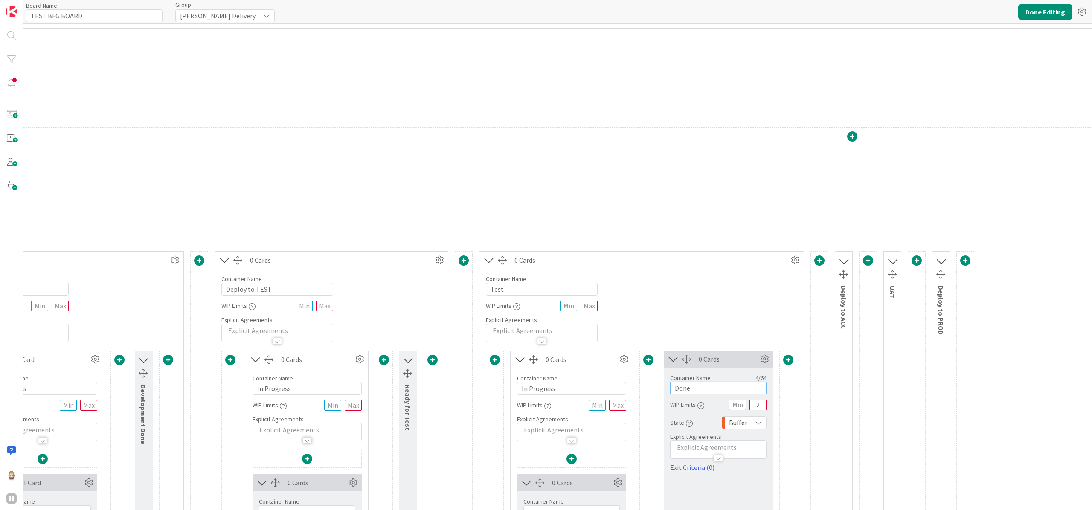
click at [682, 318] on input "Done" at bounding box center [718, 388] width 96 height 13
type input "Test Done"
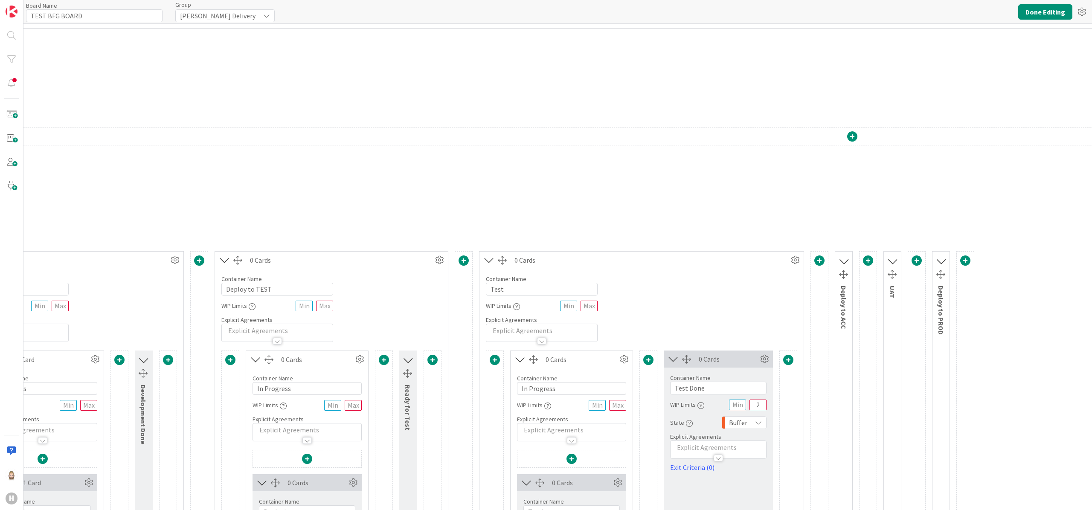
click at [672, 318] on icon at bounding box center [673, 358] width 14 height 11
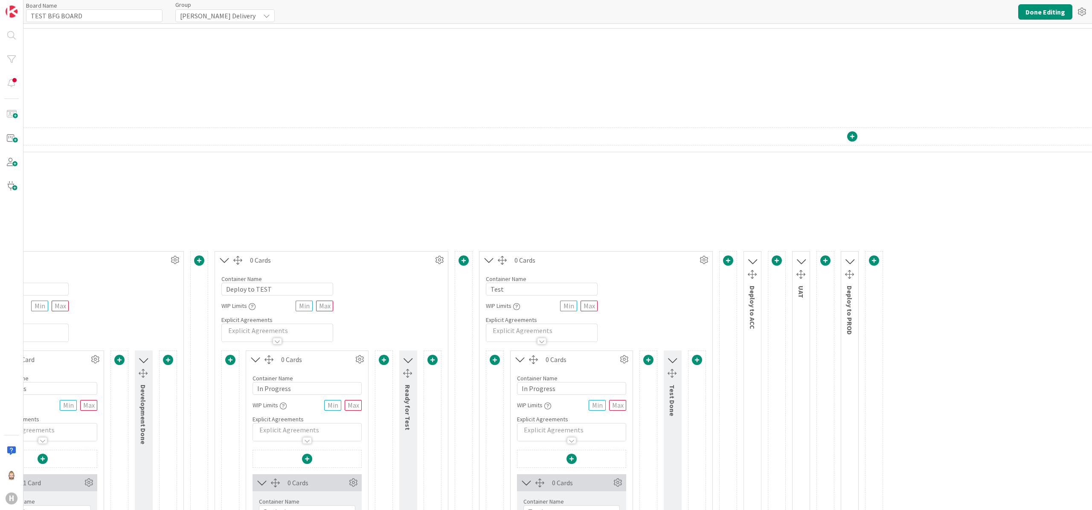
click at [682, 261] on icon at bounding box center [752, 261] width 11 height 14
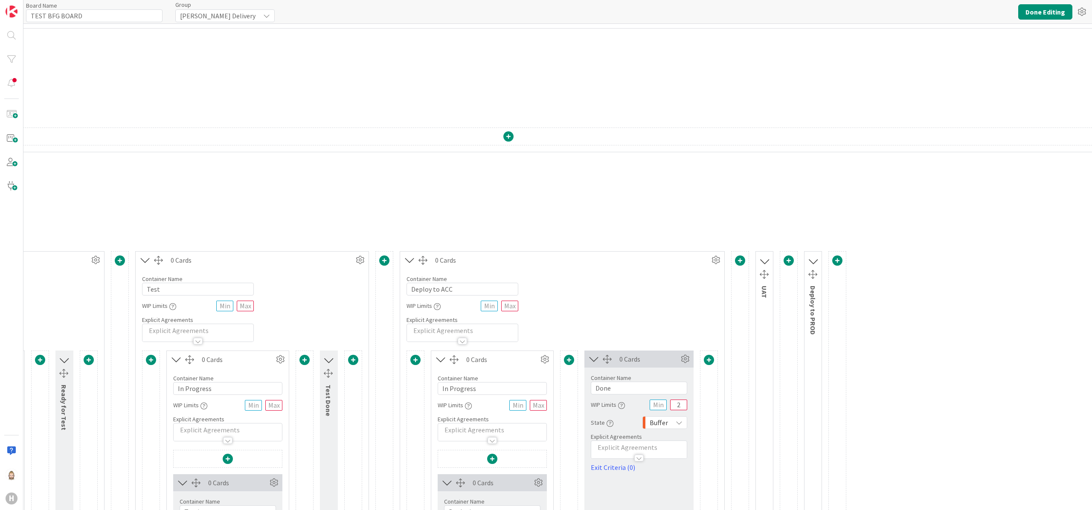
scroll to position [0, 852]
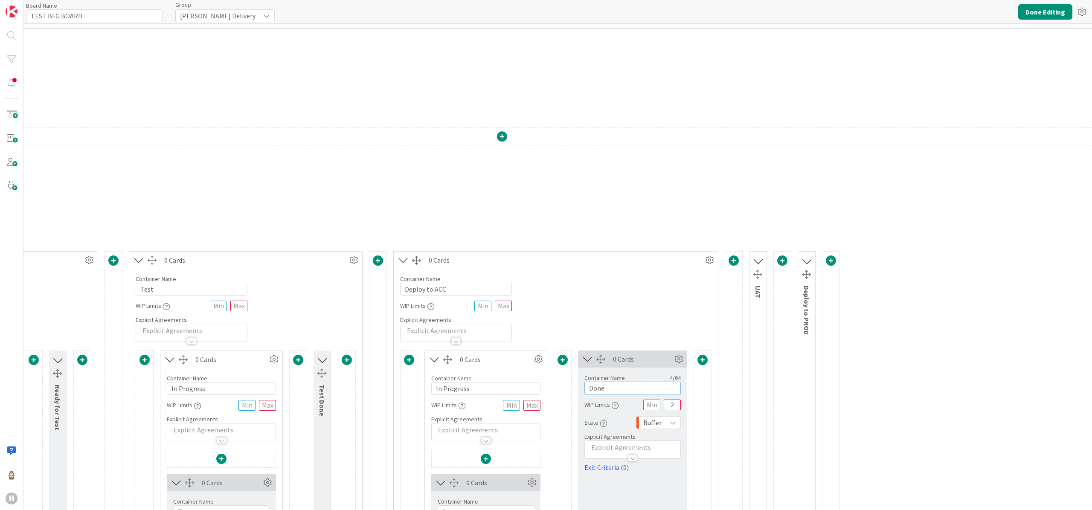
click at [638, 318] on input "Done" at bounding box center [632, 388] width 96 height 13
type input "Ready for UAT"
click at [587, 318] on icon at bounding box center [587, 358] width 14 height 11
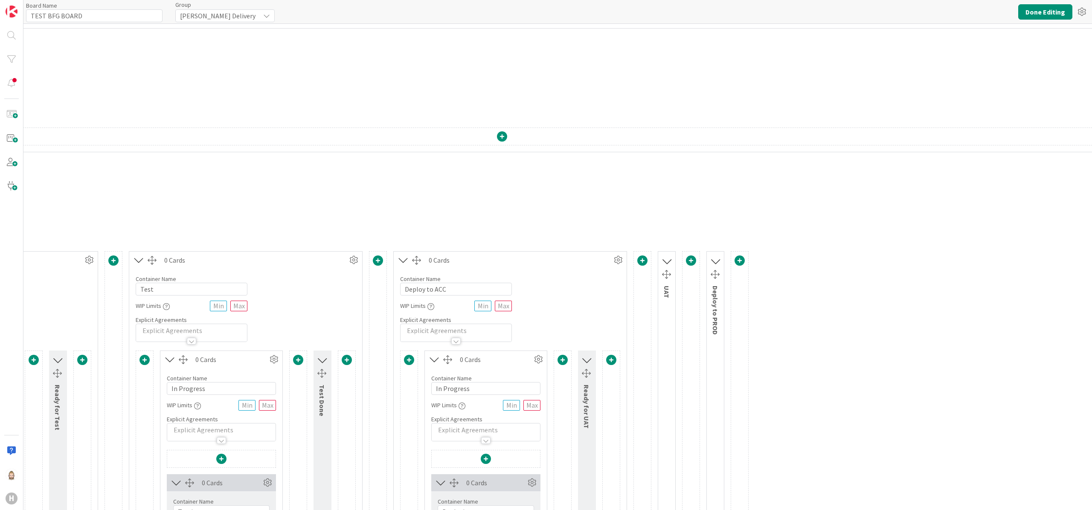
click at [672, 258] on icon at bounding box center [666, 261] width 11 height 14
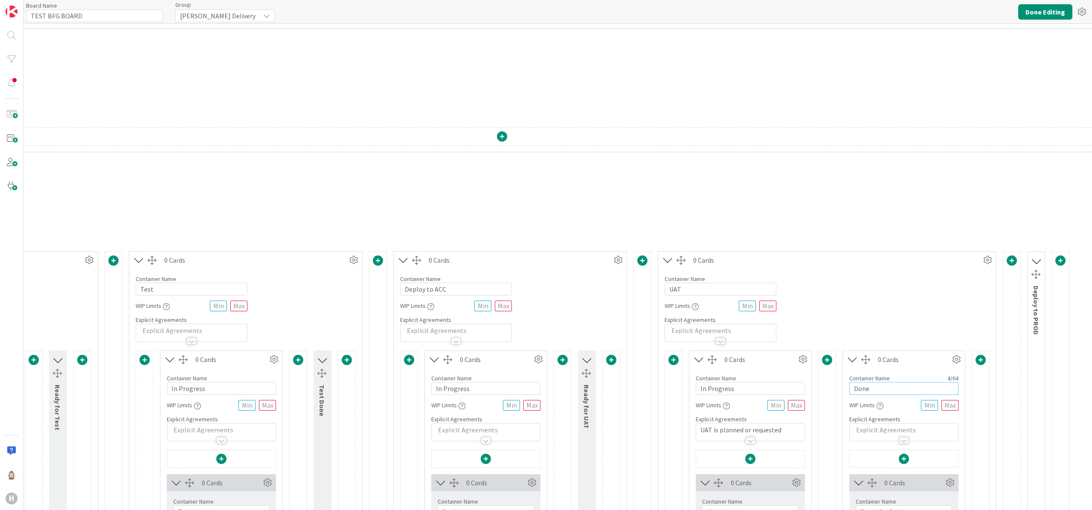
click at [682, 318] on input "Done" at bounding box center [903, 388] width 109 height 13
type input "UAT Done"
click at [682, 318] on icon at bounding box center [852, 359] width 14 height 11
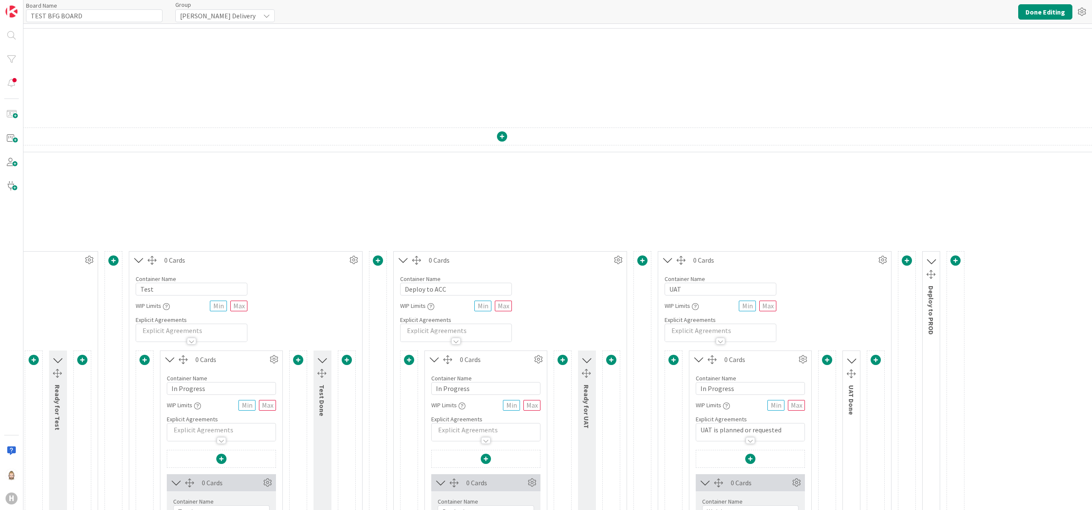
click at [682, 265] on icon at bounding box center [930, 261] width 11 height 14
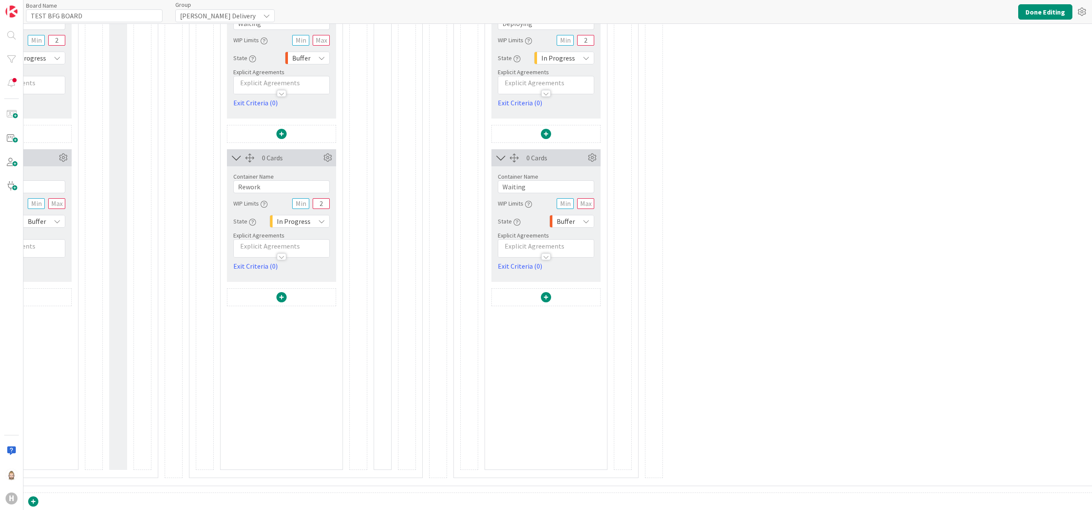
scroll to position [0, 1320]
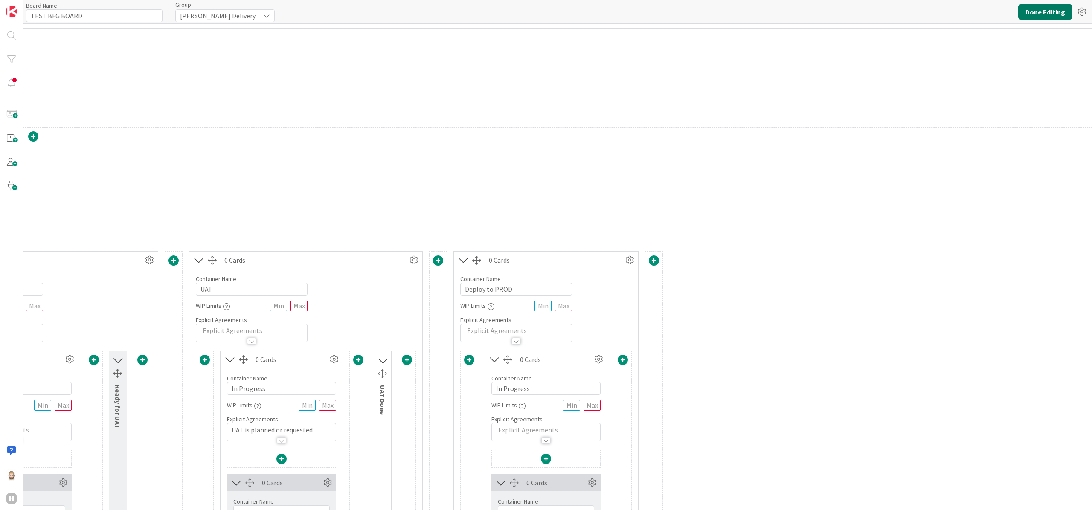
click at [682, 13] on button "Done Editing" at bounding box center [1045, 11] width 54 height 15
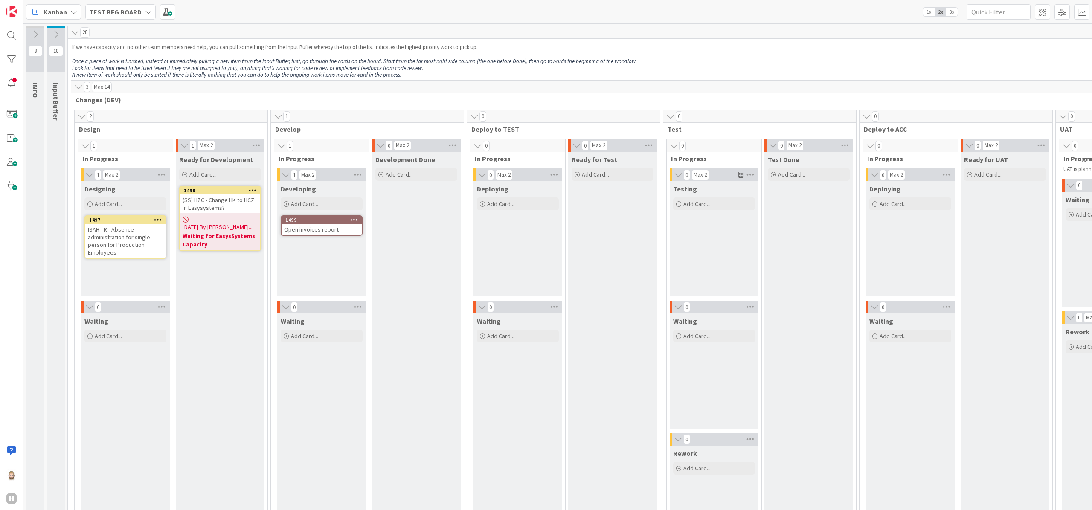
click at [219, 199] on div "(SS) HZC - Change HK to HCZ in Easysystems?" at bounding box center [220, 203] width 80 height 19
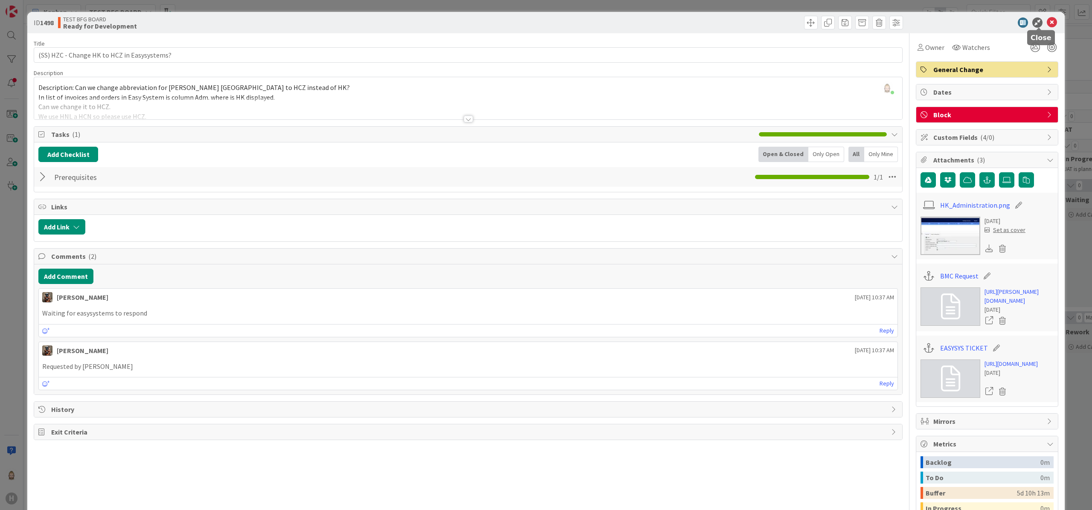
click at [682, 20] on icon at bounding box center [1051, 22] width 10 height 10
